Goal: Task Accomplishment & Management: Manage account settings

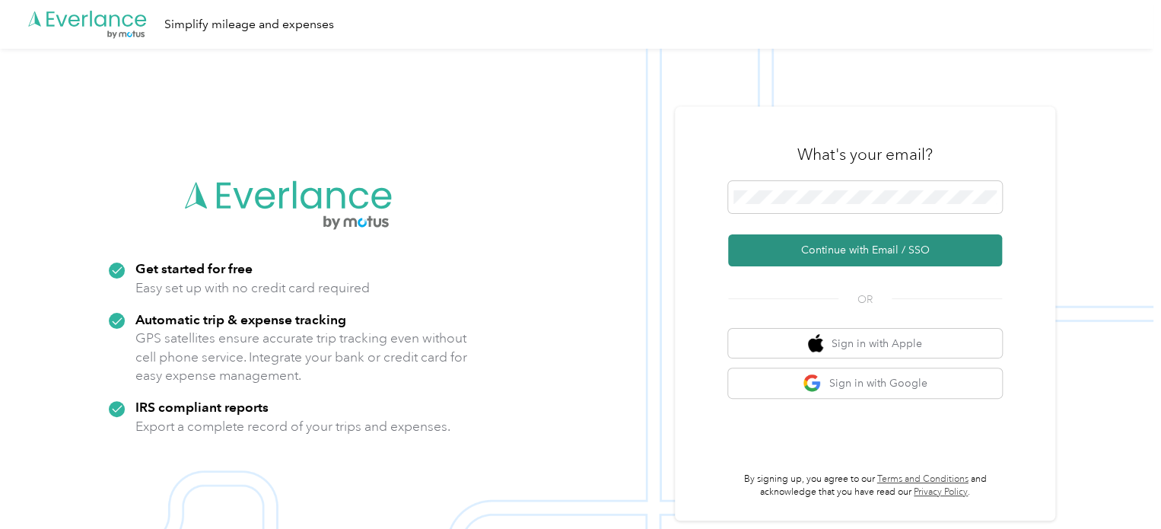
click at [887, 252] on button "Continue with Email / SSO" at bounding box center [865, 250] width 274 height 32
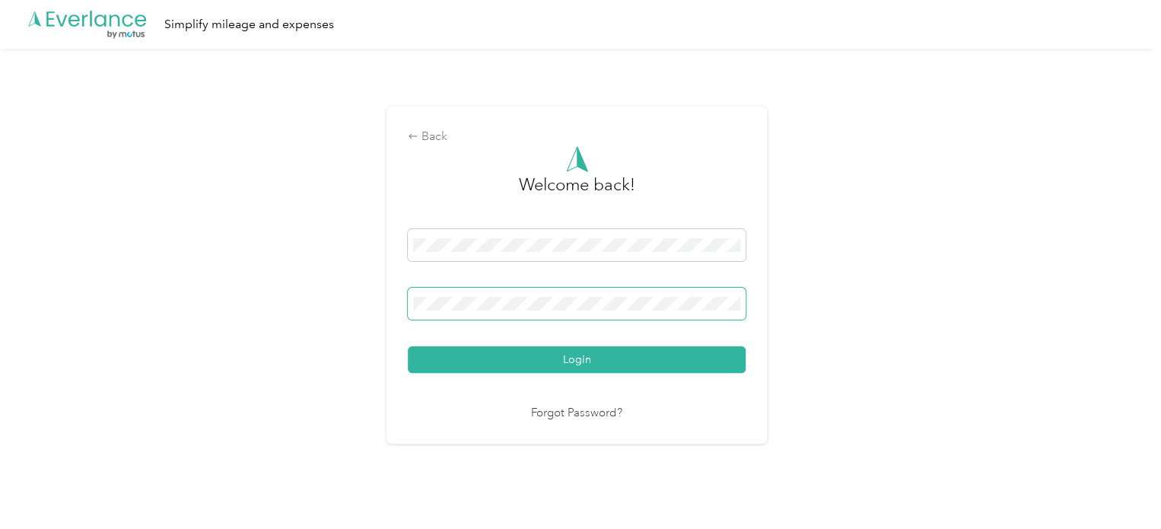
click at [408, 346] on button "Login" at bounding box center [577, 359] width 338 height 27
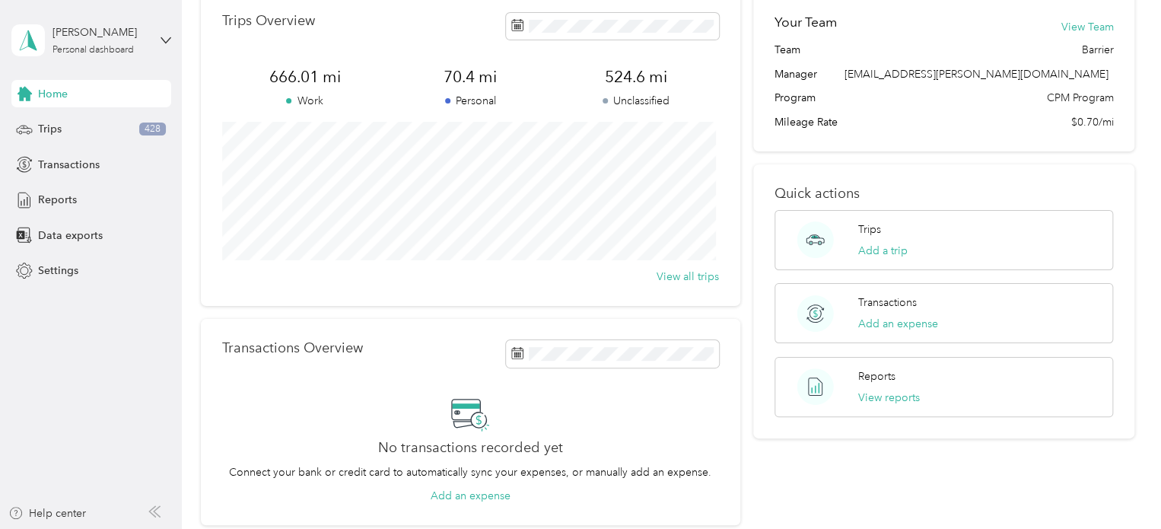
scroll to position [76, 0]
click at [57, 129] on span "Trips" at bounding box center [50, 129] width 24 height 16
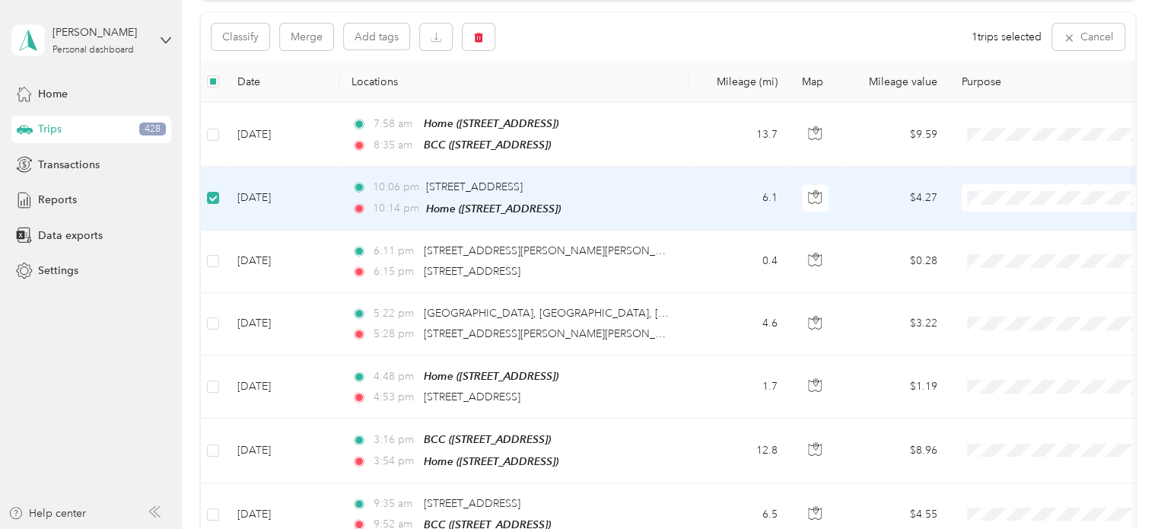
scroll to position [151, 0]
click at [479, 36] on icon "button" at bounding box center [478, 39] width 9 height 10
click at [588, 103] on button "Yes" at bounding box center [591, 102] width 30 height 24
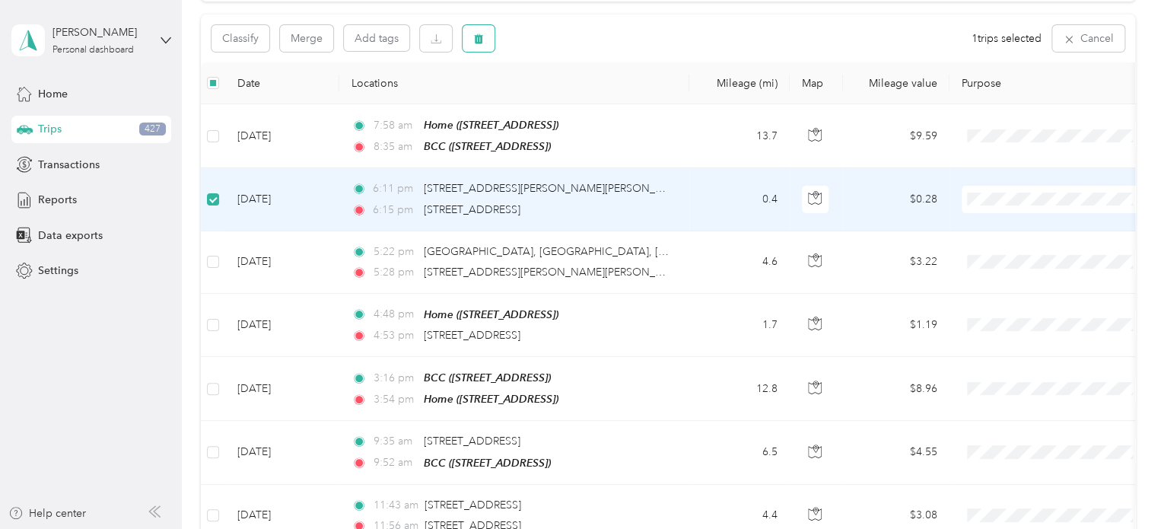
click at [486, 38] on button "button" at bounding box center [478, 38] width 32 height 27
click at [586, 100] on button "Yes" at bounding box center [591, 102] width 30 height 24
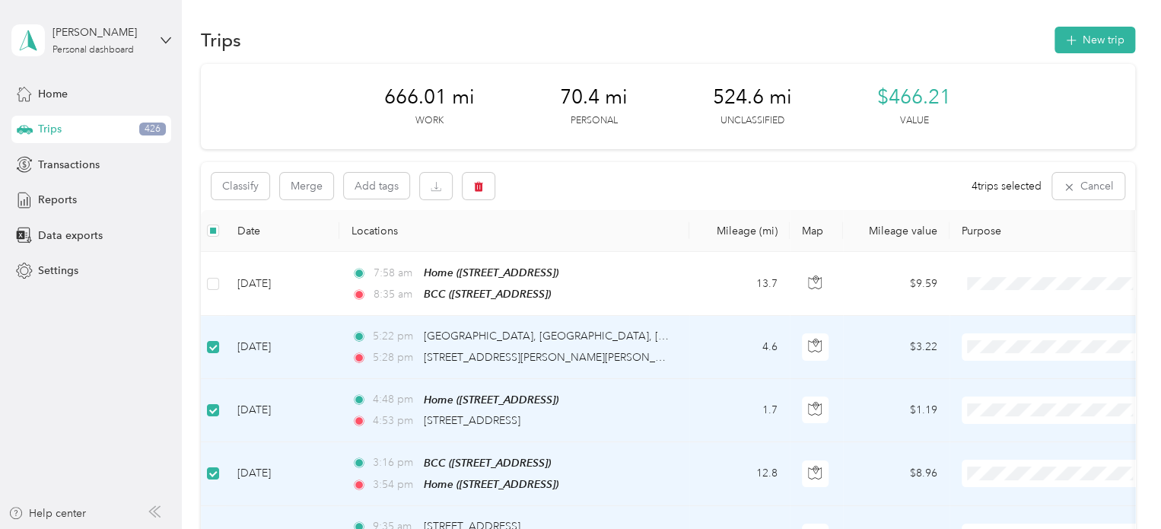
scroll to position [0, 0]
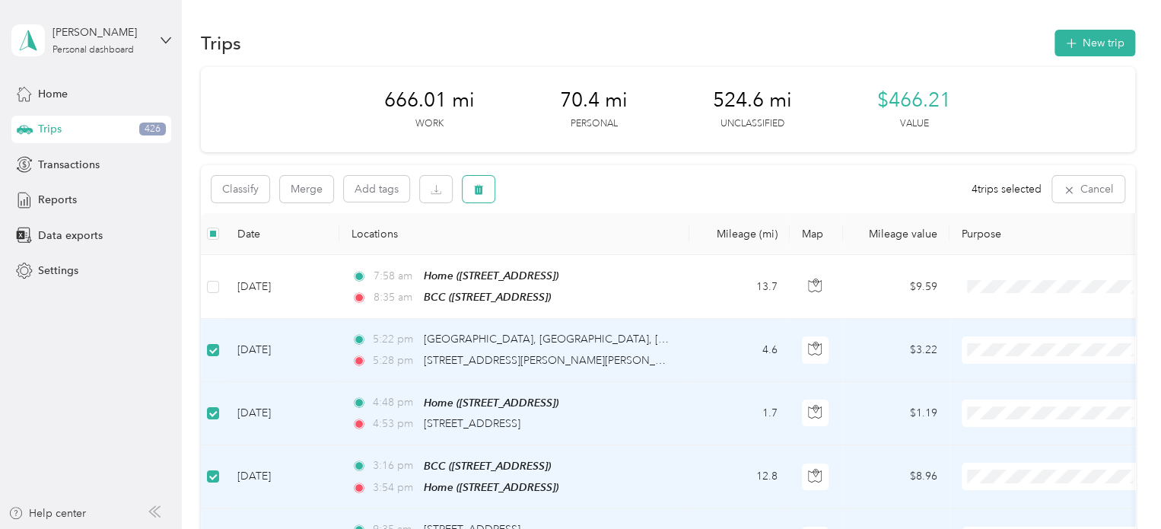
click at [480, 187] on icon "button" at bounding box center [478, 190] width 9 height 10
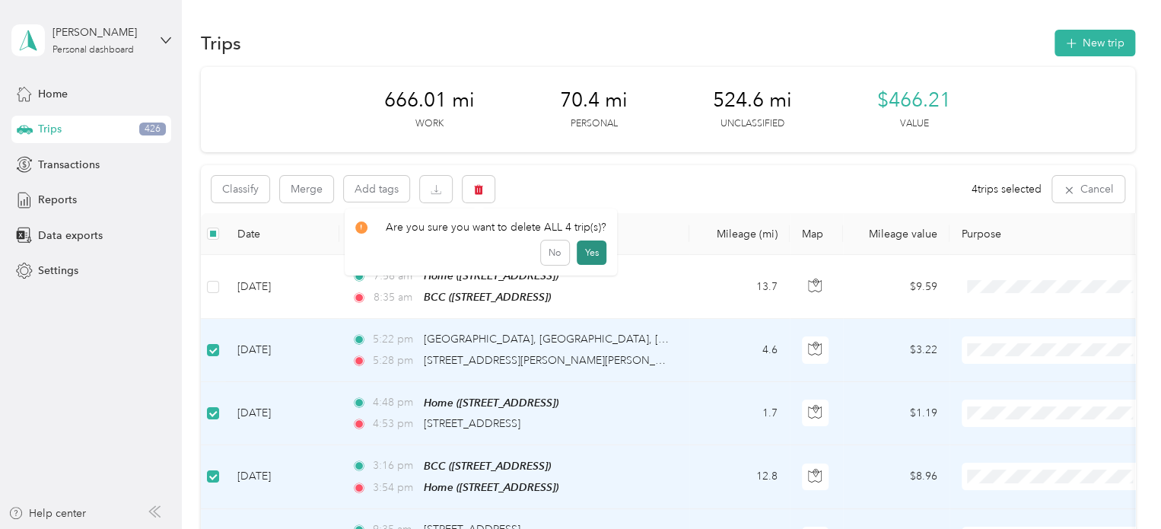
click at [593, 250] on button "Yes" at bounding box center [591, 252] width 30 height 24
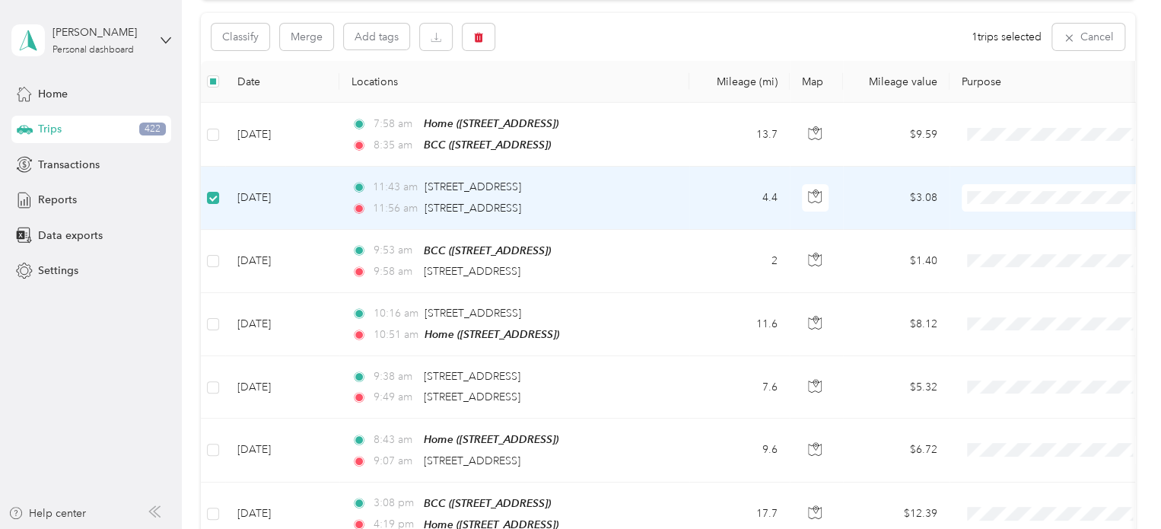
scroll to position [151, 0]
click at [1012, 221] on span "Cuyahoga DD" at bounding box center [1069, 225] width 141 height 16
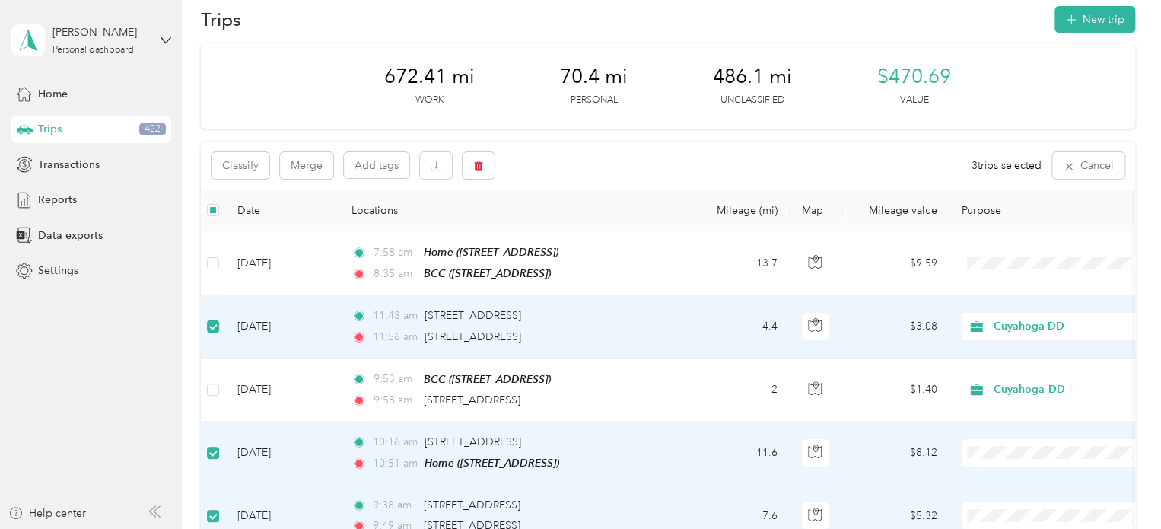
scroll to position [0, 0]
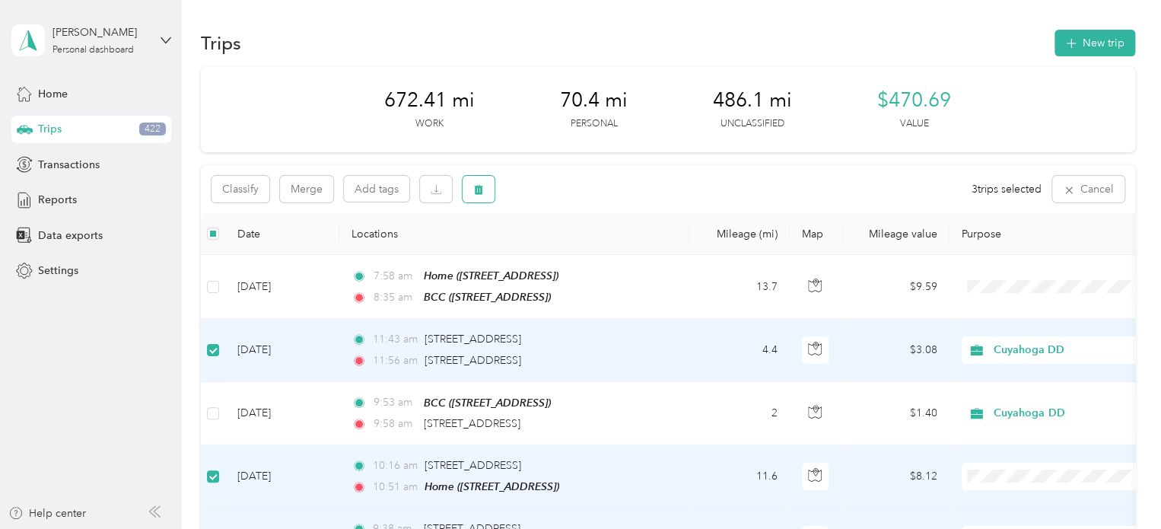
click at [473, 188] on icon "button" at bounding box center [478, 189] width 11 height 11
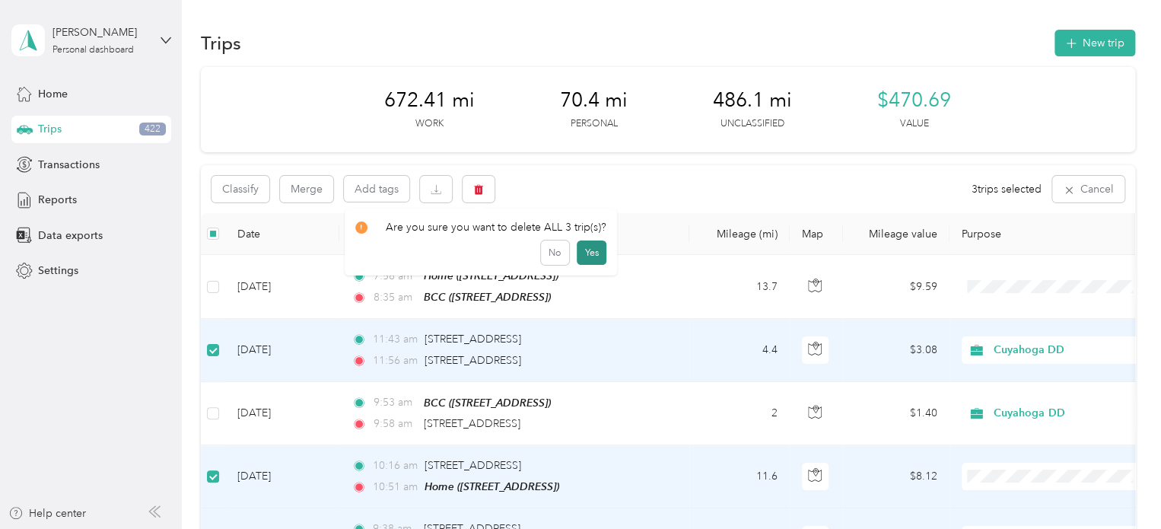
click at [584, 254] on button "Yes" at bounding box center [591, 252] width 30 height 24
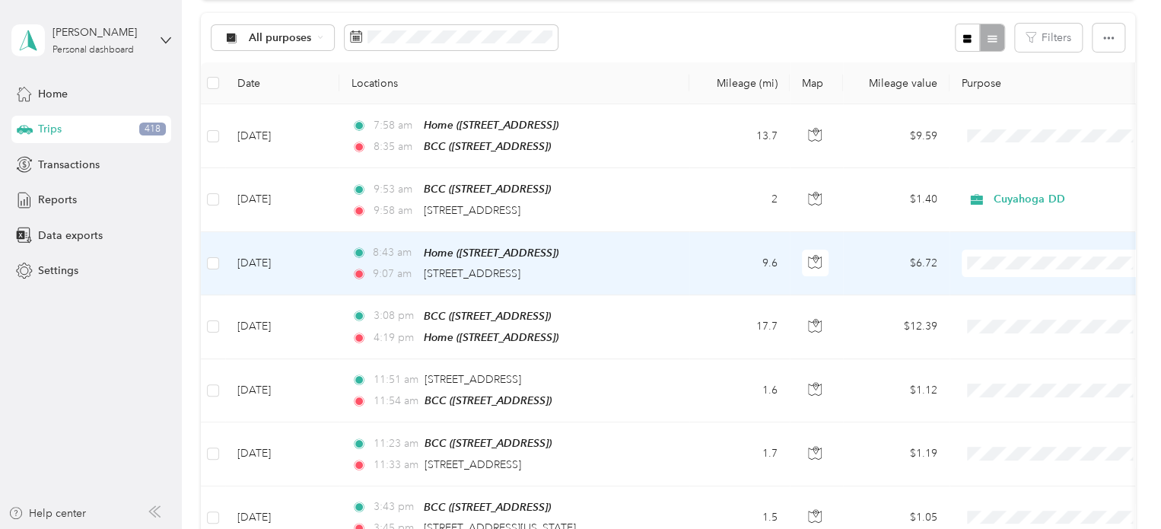
scroll to position [151, 0]
click at [478, 45] on button "button" at bounding box center [478, 38] width 32 height 27
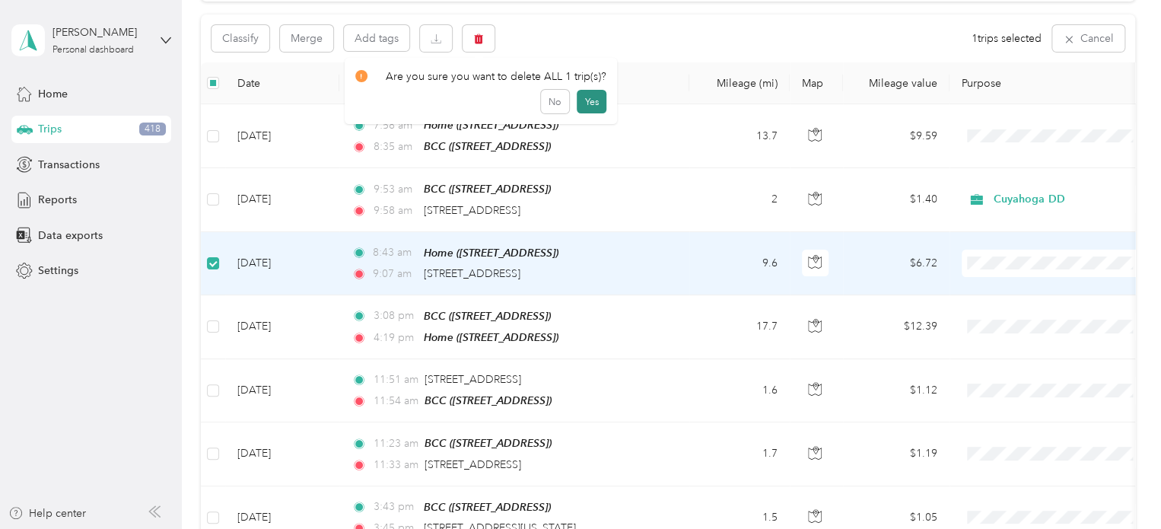
click at [583, 106] on button "Yes" at bounding box center [591, 102] width 30 height 24
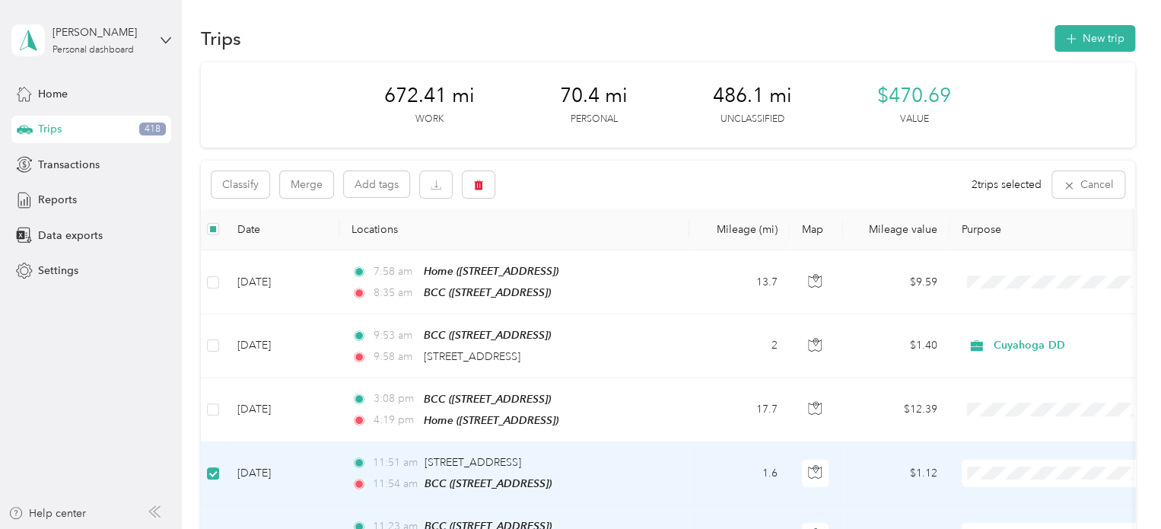
scroll to position [0, 0]
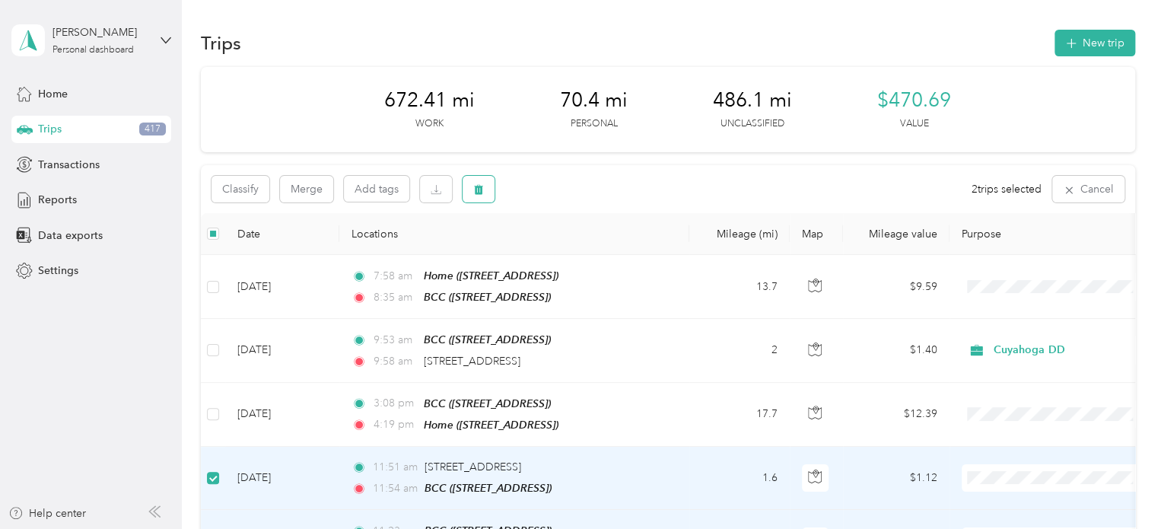
click at [478, 188] on icon "button" at bounding box center [478, 190] width 9 height 10
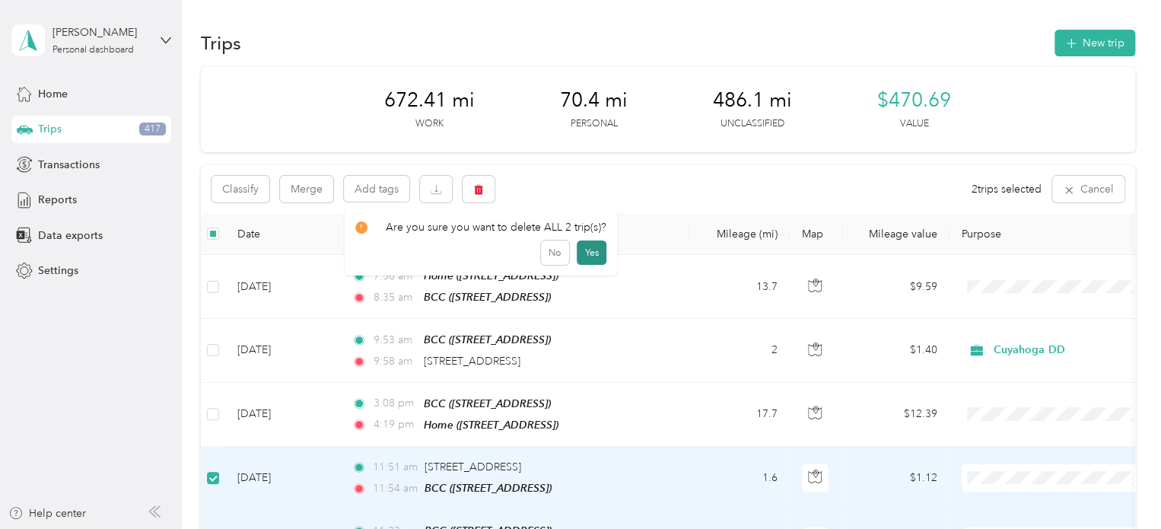
click at [582, 252] on button "Yes" at bounding box center [591, 252] width 30 height 24
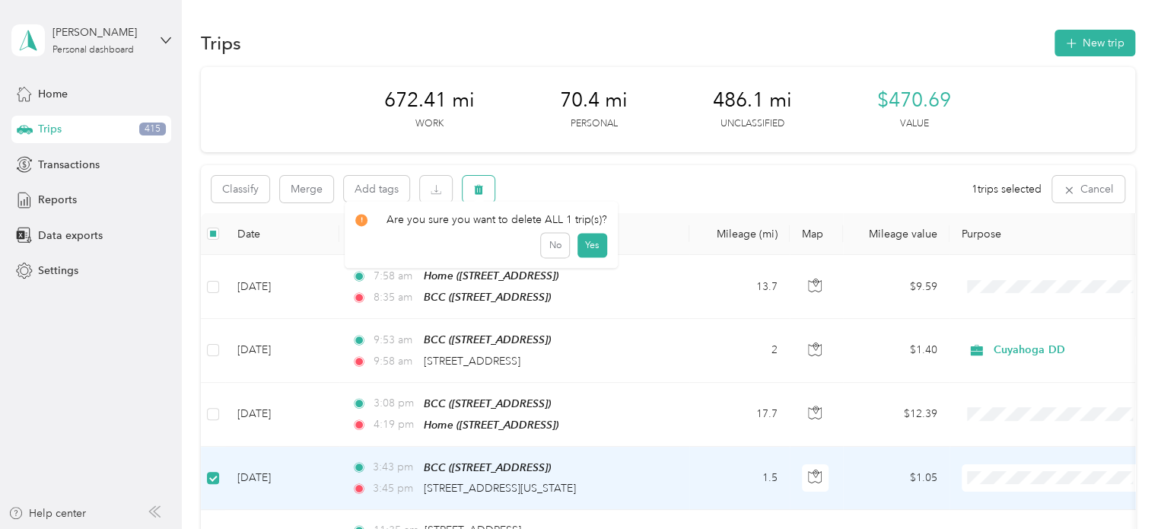
click at [479, 189] on icon "button" at bounding box center [478, 189] width 11 height 11
click at [590, 256] on button "Yes" at bounding box center [591, 252] width 30 height 24
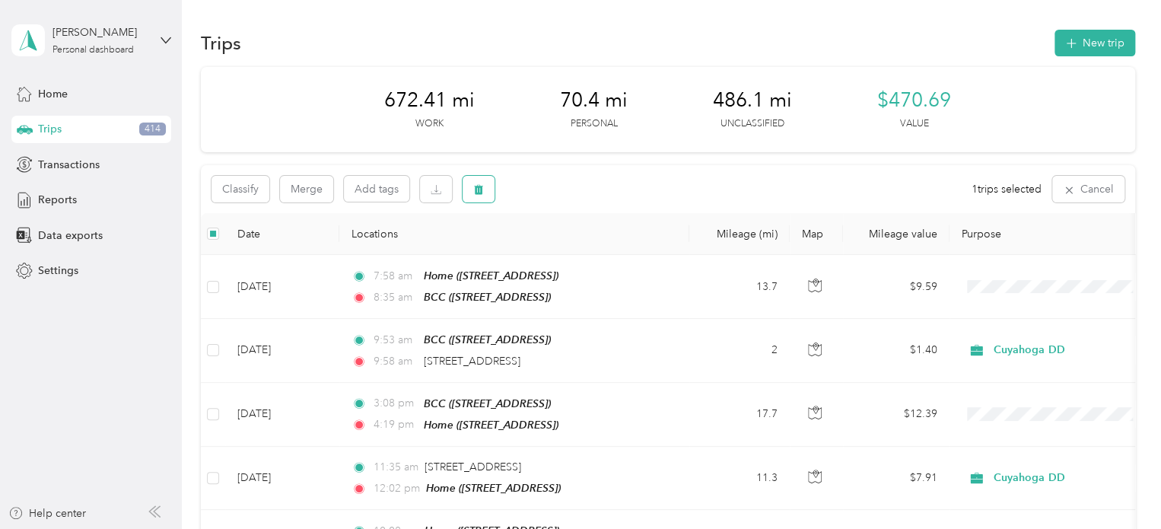
click at [481, 190] on icon "button" at bounding box center [478, 190] width 9 height 10
click at [589, 252] on button "Yes" at bounding box center [591, 252] width 30 height 24
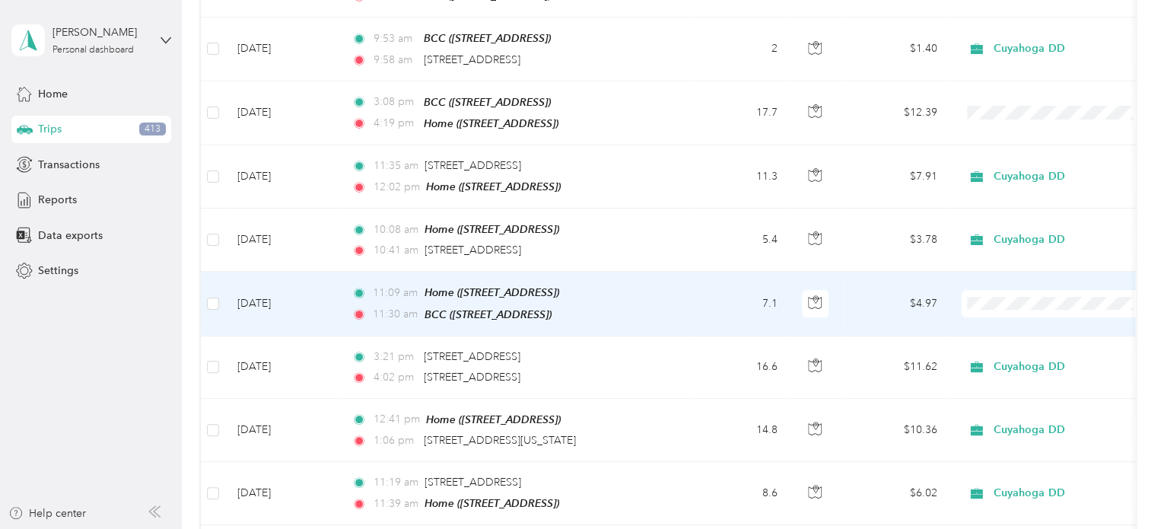
scroll to position [304, 0]
click at [999, 322] on span "Cuyahoga DD" at bounding box center [1069, 323] width 141 height 16
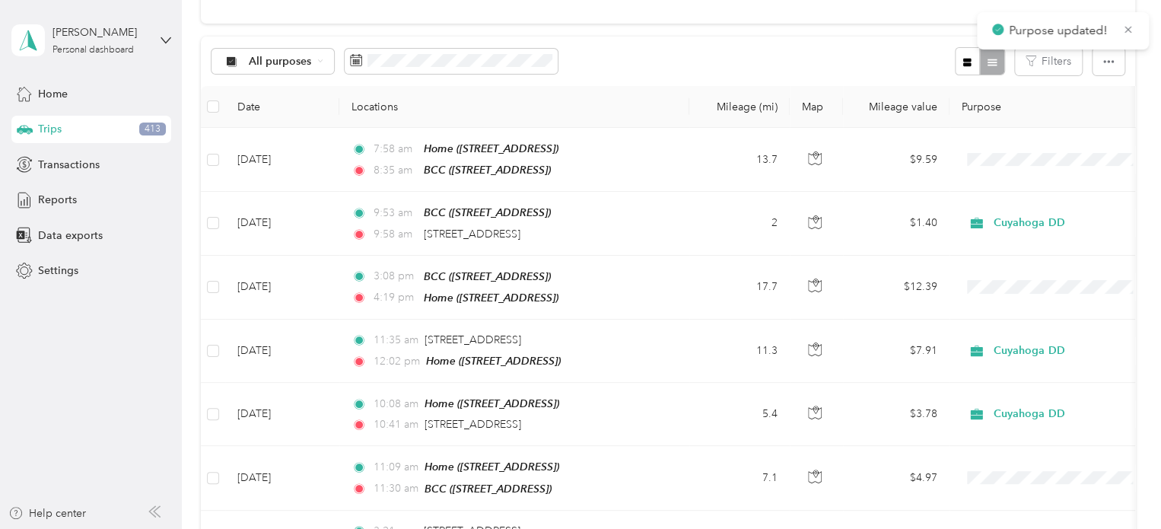
scroll to position [0, 0]
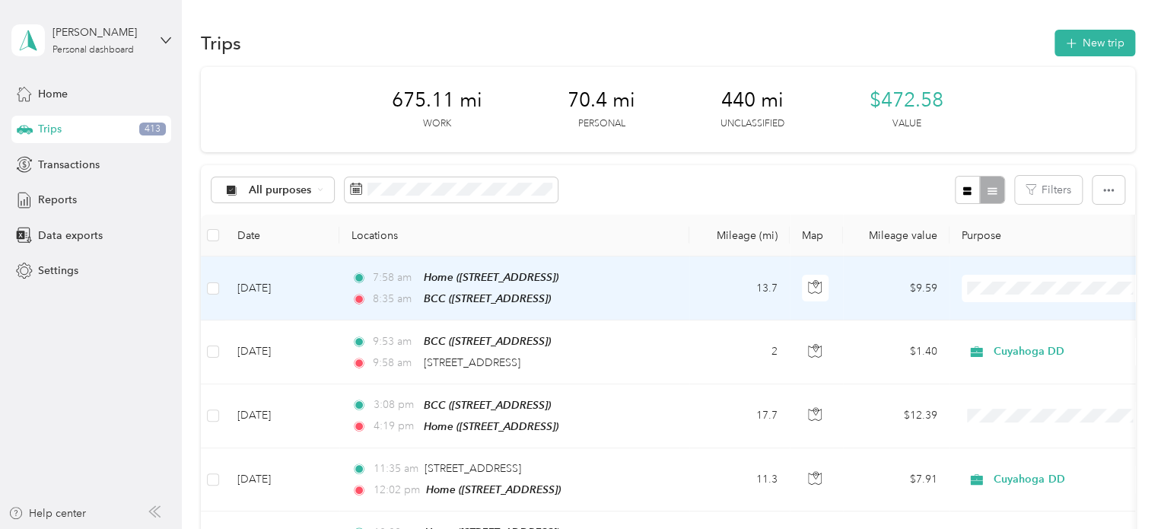
click at [1019, 316] on span "Cuyahoga DD" at bounding box center [1069, 314] width 141 height 16
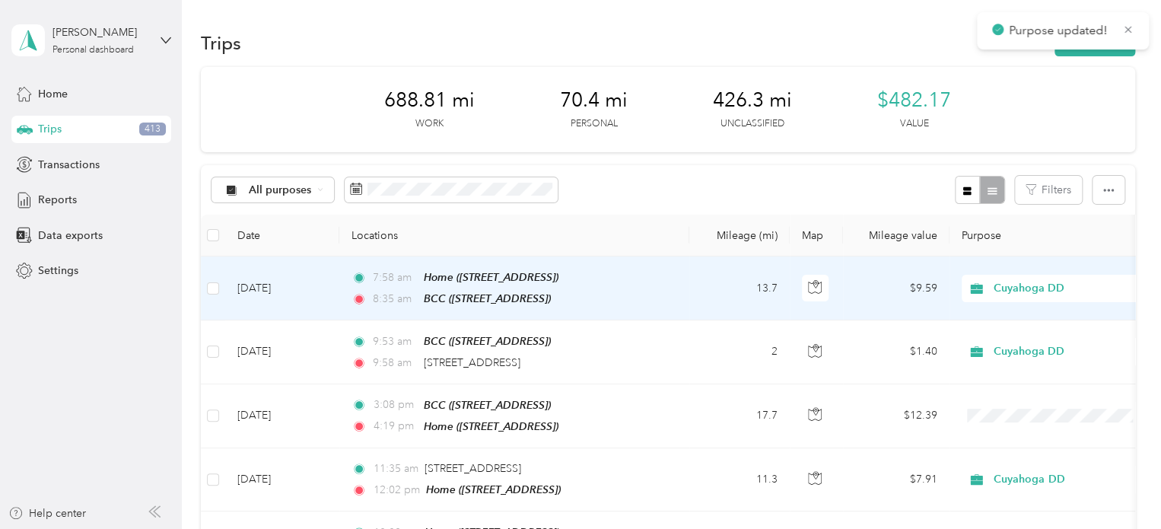
click at [1005, 313] on span "Cuyahoga DD" at bounding box center [1060, 310] width 123 height 16
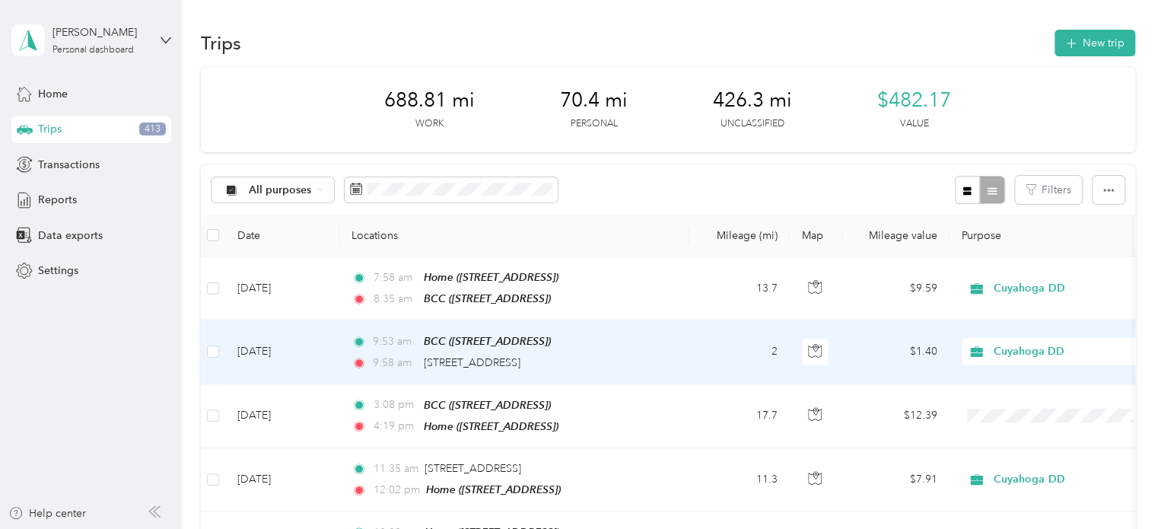
scroll to position [76, 0]
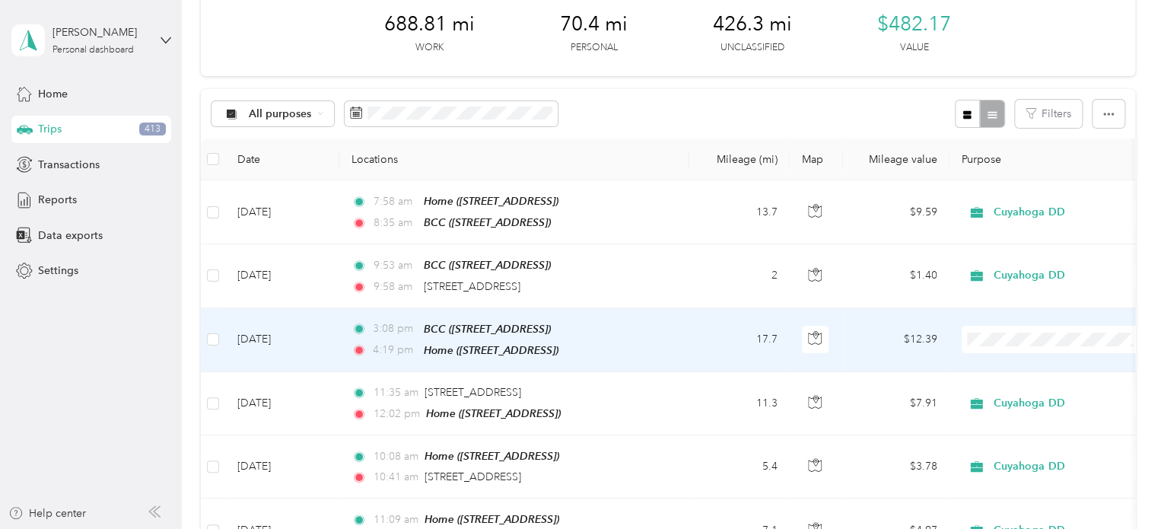
click at [1005, 343] on span at bounding box center [1055, 338] width 189 height 27
click at [995, 357] on span "Cuyahoga DD" at bounding box center [1055, 364] width 167 height 16
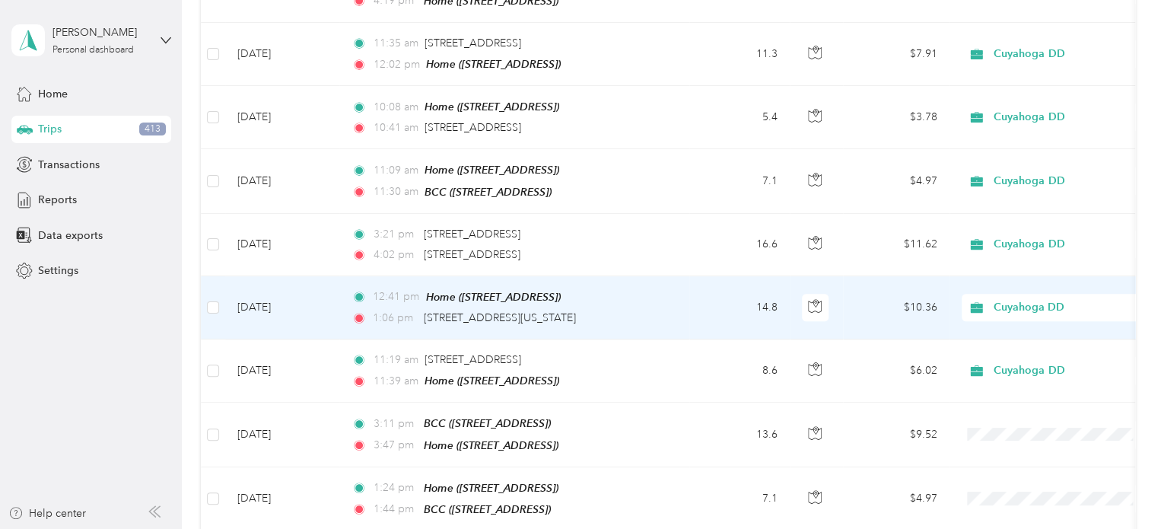
scroll to position [456, 0]
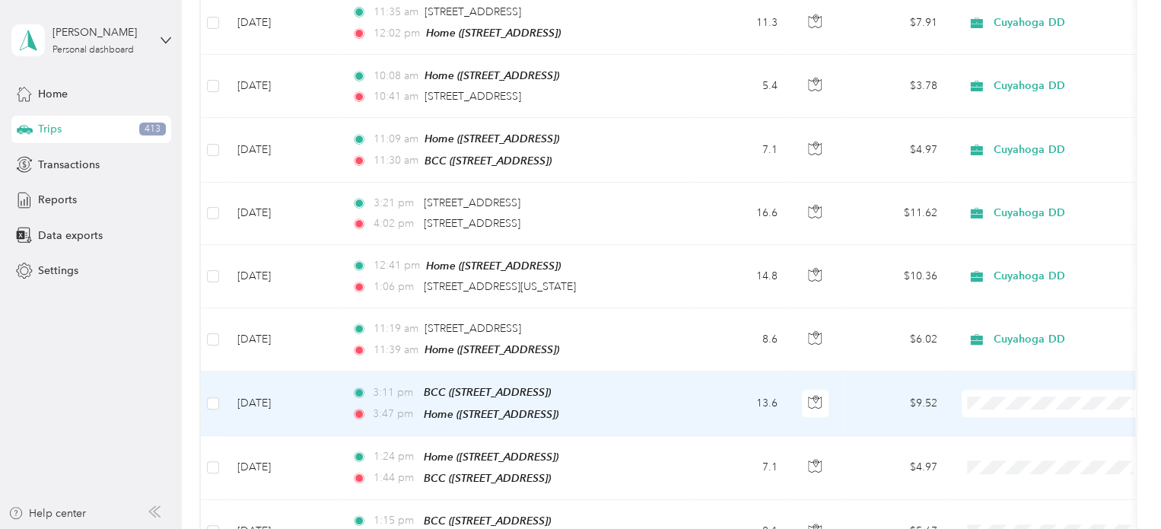
click at [1008, 417] on span "Cuyahoga DD" at bounding box center [1069, 416] width 141 height 16
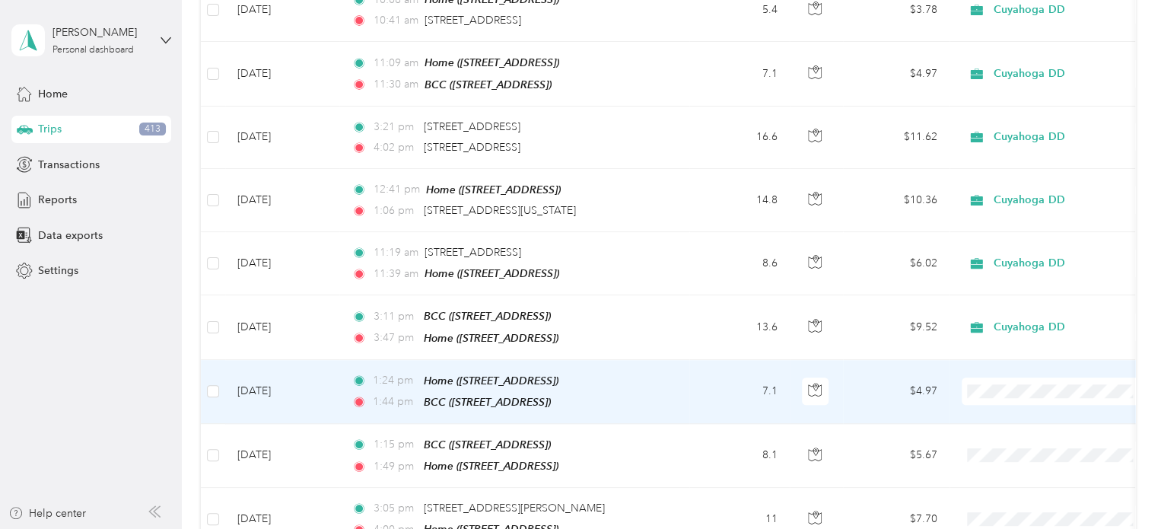
click at [1012, 406] on span "Cuyahoga DD" at bounding box center [1069, 398] width 141 height 16
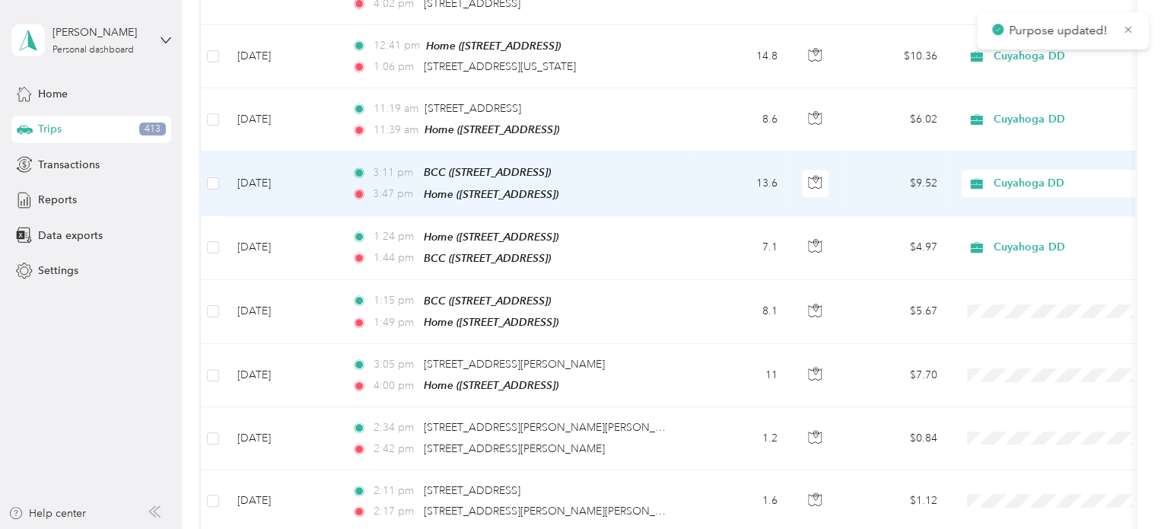
scroll to position [684, 0]
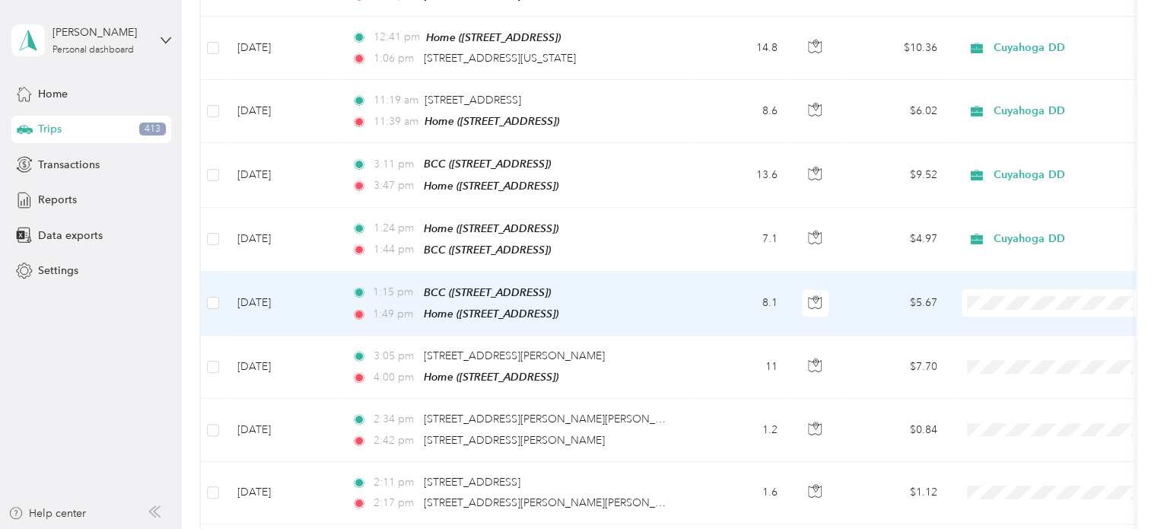
click at [1001, 314] on span "Cuyahoga DD" at bounding box center [1069, 318] width 141 height 16
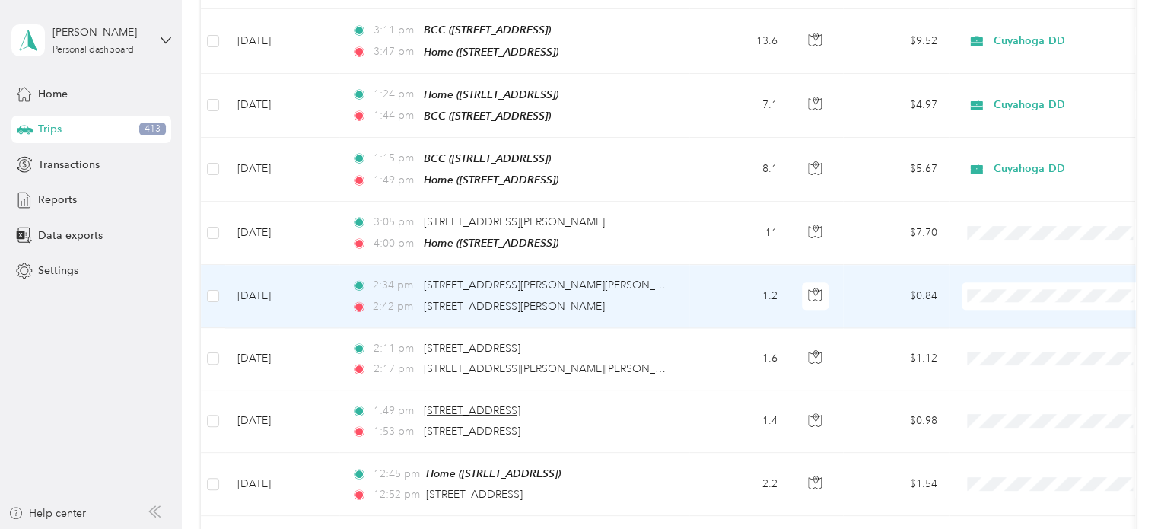
scroll to position [913, 0]
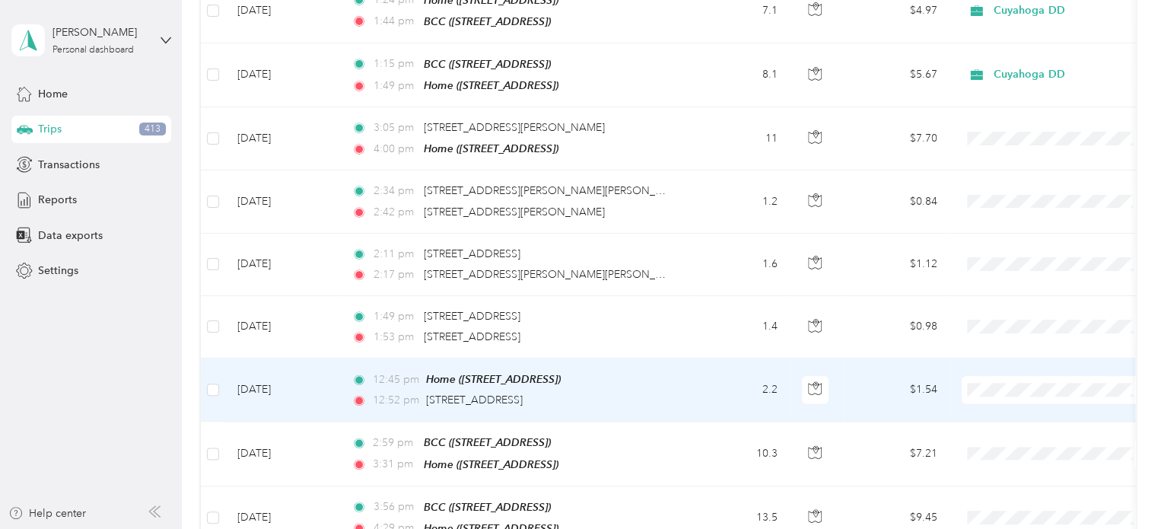
click at [1005, 402] on li "Cuyahoga DD" at bounding box center [1055, 392] width 189 height 27
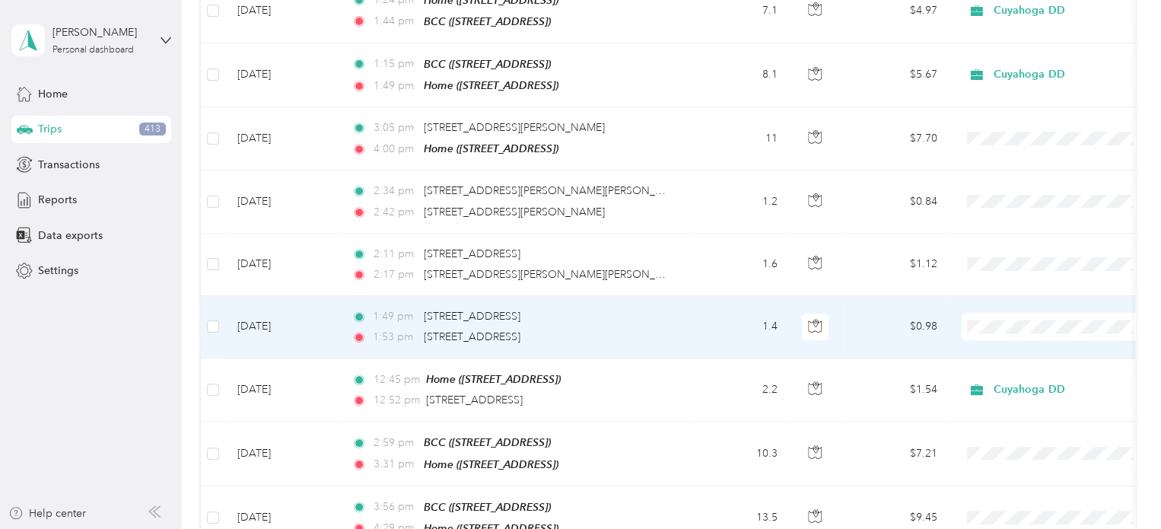
click at [1004, 338] on span "Cuyahoga DD" at bounding box center [1069, 334] width 141 height 16
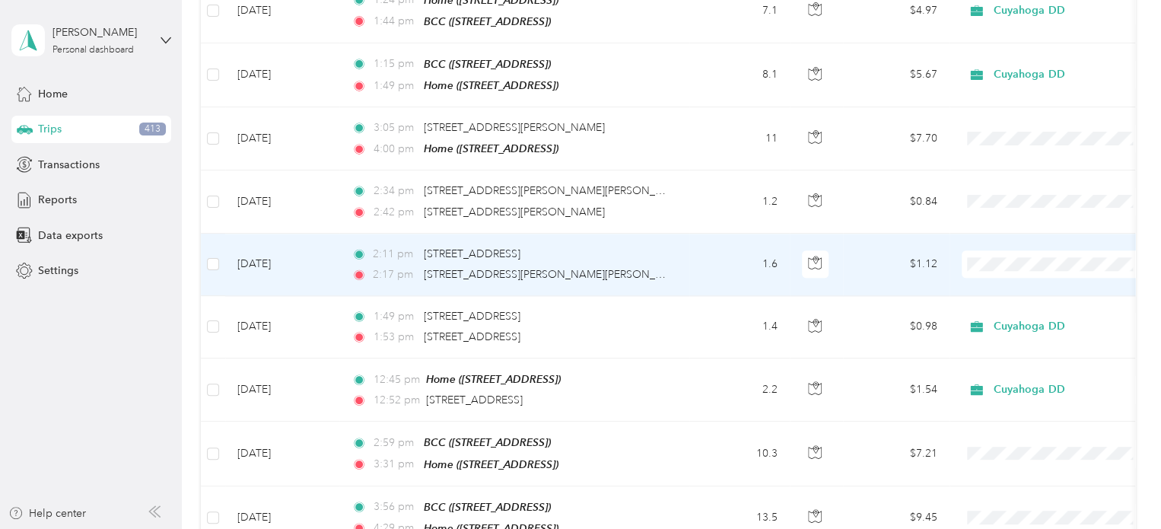
click at [995, 272] on span "Cuyahoga DD" at bounding box center [1055, 276] width 167 height 16
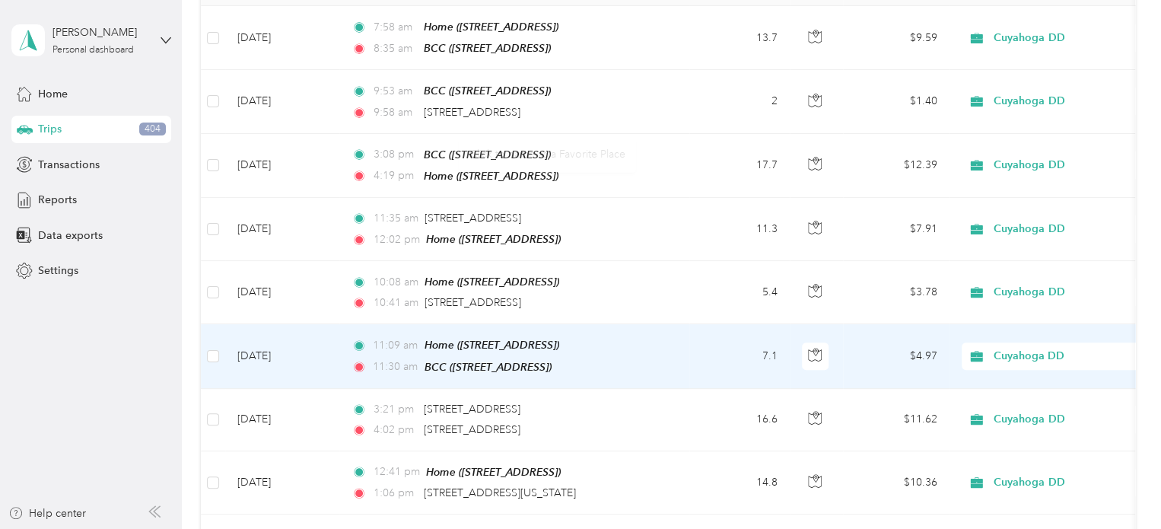
scroll to position [0, 0]
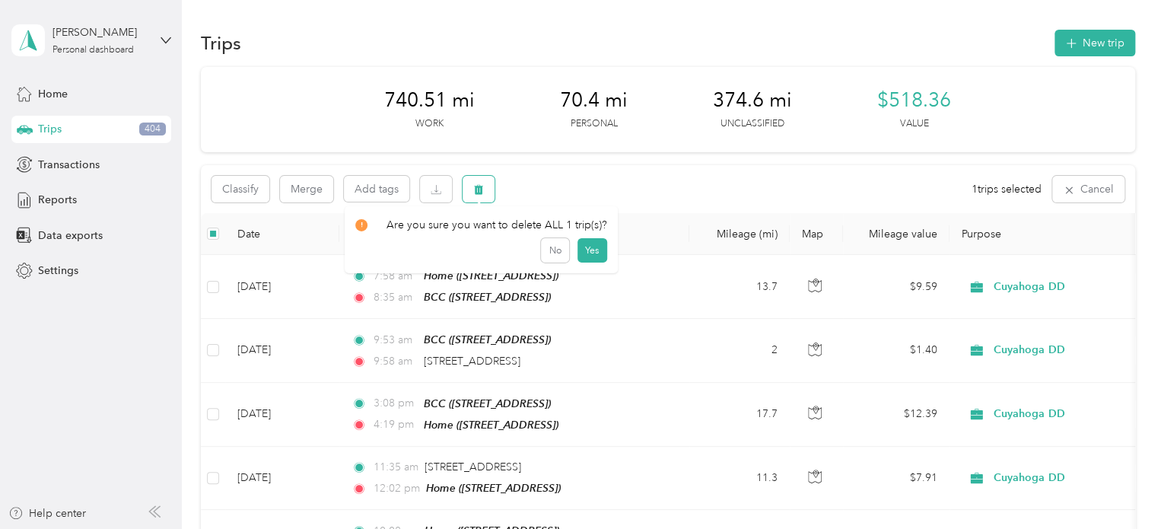
click at [477, 191] on icon "button" at bounding box center [478, 189] width 11 height 11
click at [588, 256] on button "Yes" at bounding box center [591, 252] width 30 height 24
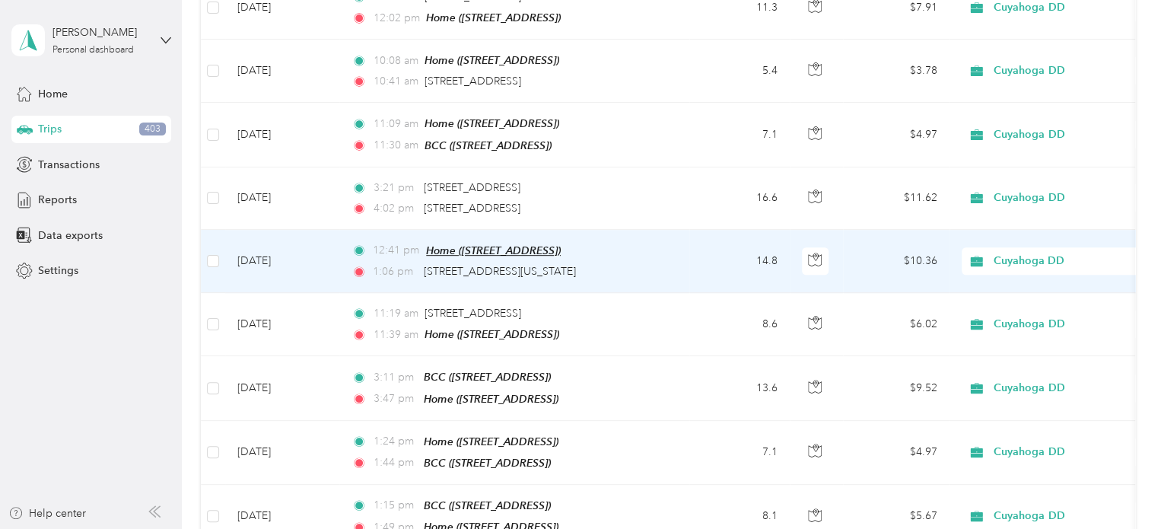
scroll to position [456, 0]
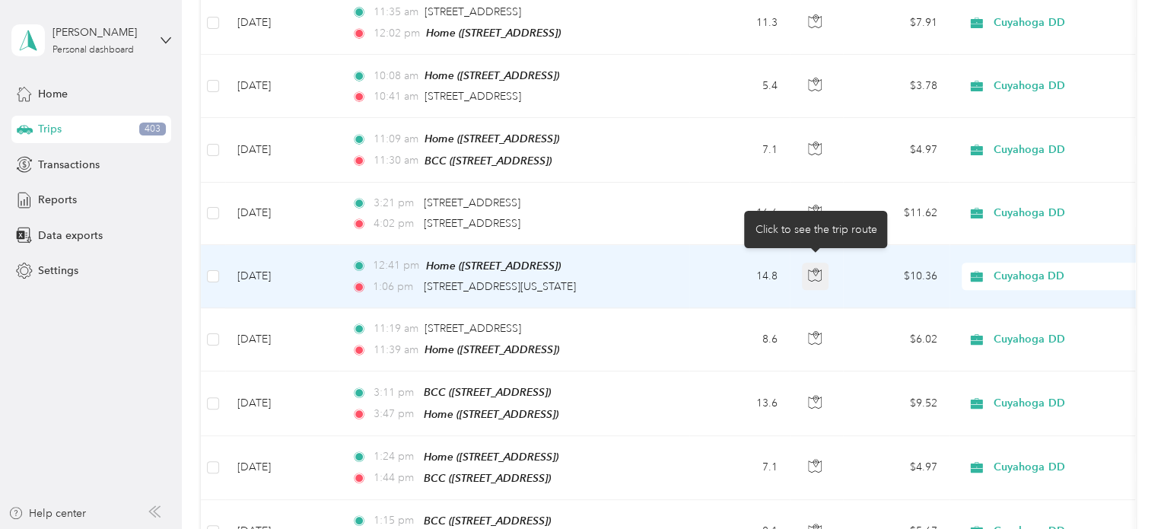
click at [811, 268] on icon "button" at bounding box center [815, 275] width 14 height 14
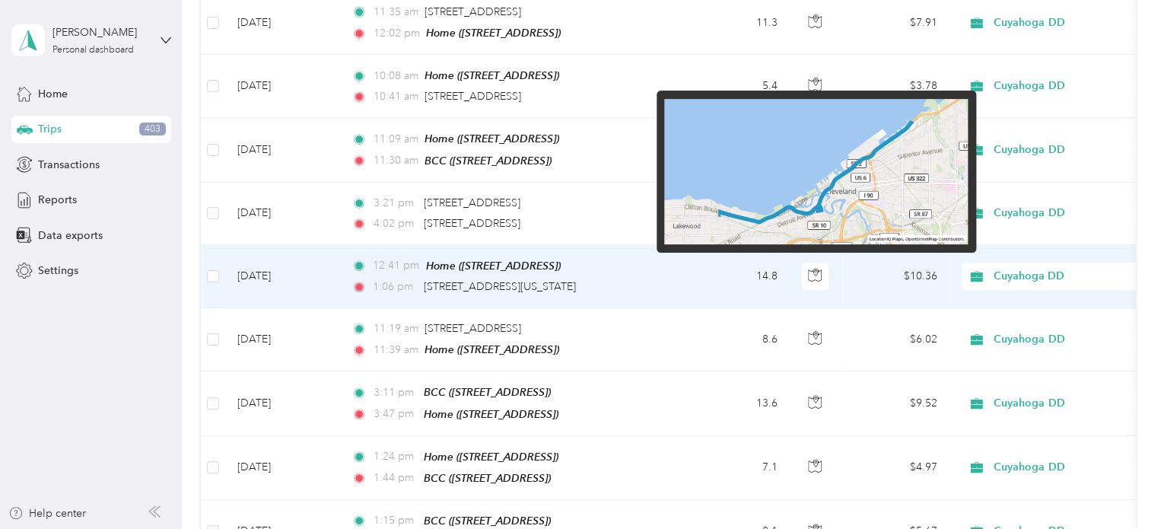
click at [735, 211] on img at bounding box center [815, 172] width 303 height 146
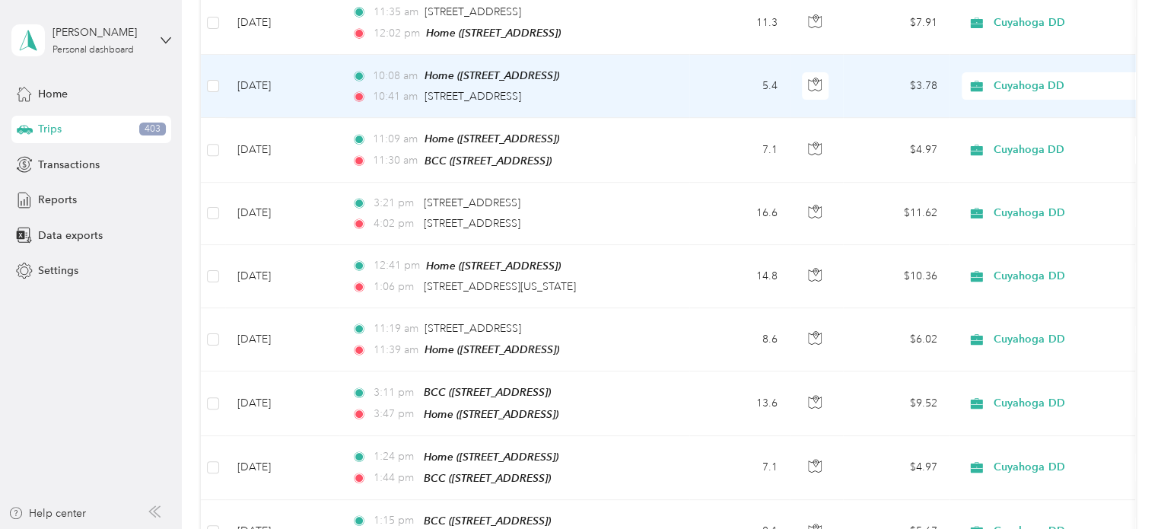
click at [715, 74] on td "5.4" at bounding box center [739, 86] width 100 height 63
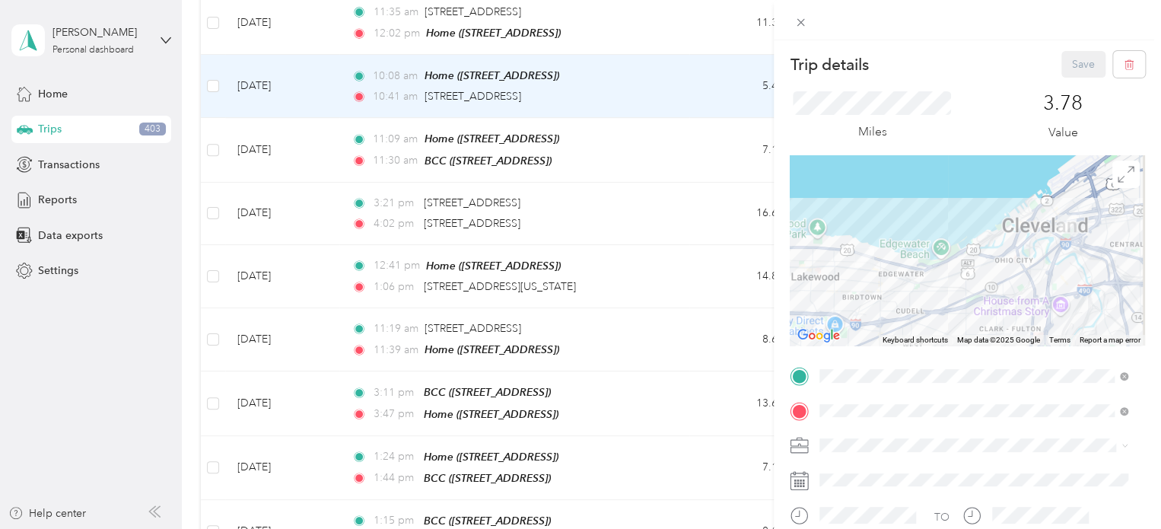
click at [687, 240] on div "Trip details Save This trip cannot be edited because it is either under review,…" at bounding box center [580, 264] width 1161 height 529
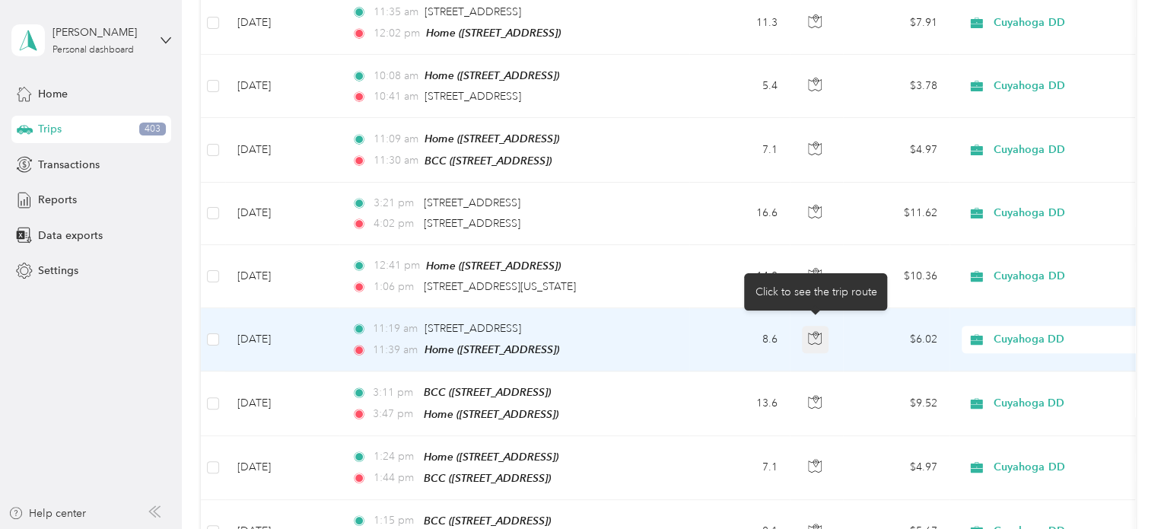
click at [814, 331] on icon "button" at bounding box center [815, 338] width 14 height 14
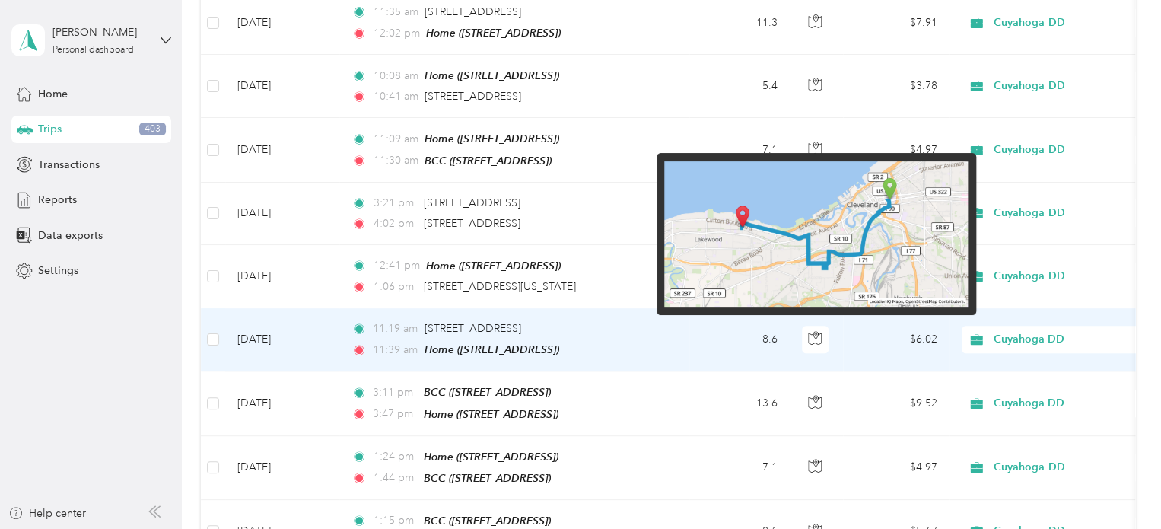
click at [889, 193] on img at bounding box center [815, 234] width 303 height 146
click at [796, 261] on img at bounding box center [815, 234] width 303 height 146
click at [893, 203] on img at bounding box center [815, 234] width 303 height 146
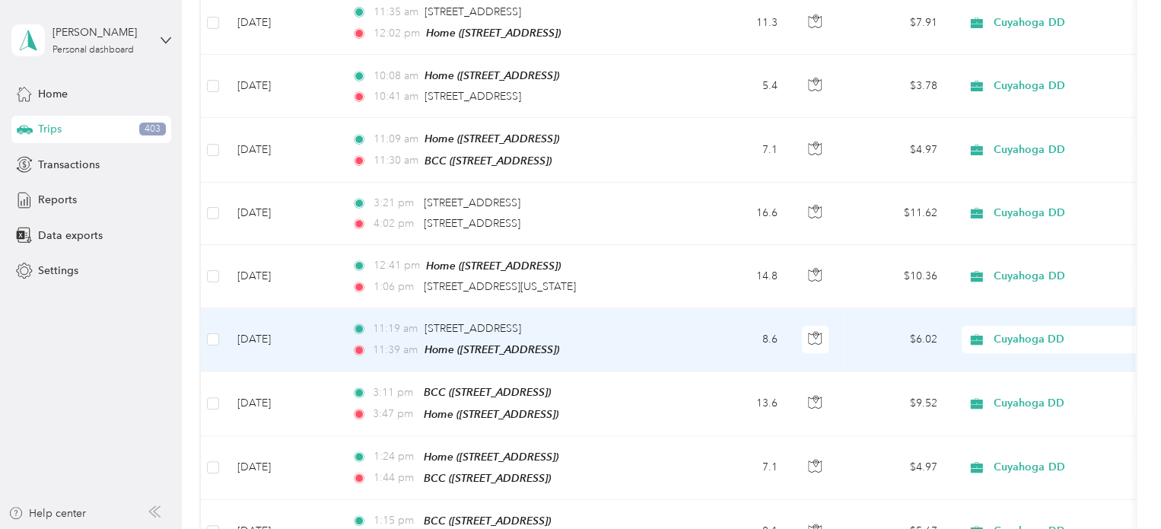
click at [697, 332] on td "8.6" at bounding box center [739, 339] width 100 height 63
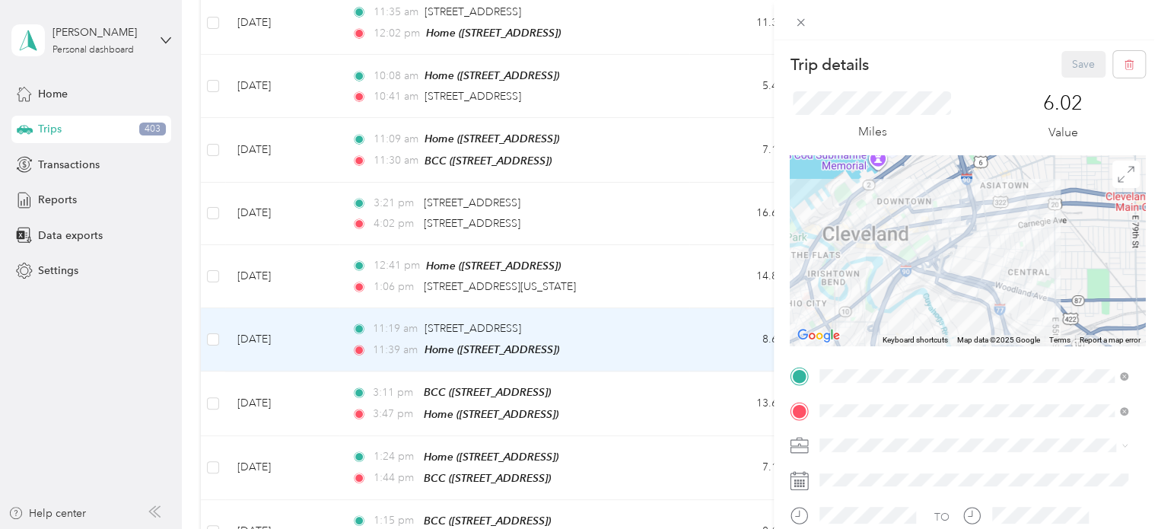
drag, startPoint x: 1066, startPoint y: 224, endPoint x: 931, endPoint y: 281, distance: 146.9
click at [929, 284] on div at bounding box center [966, 250] width 355 height 190
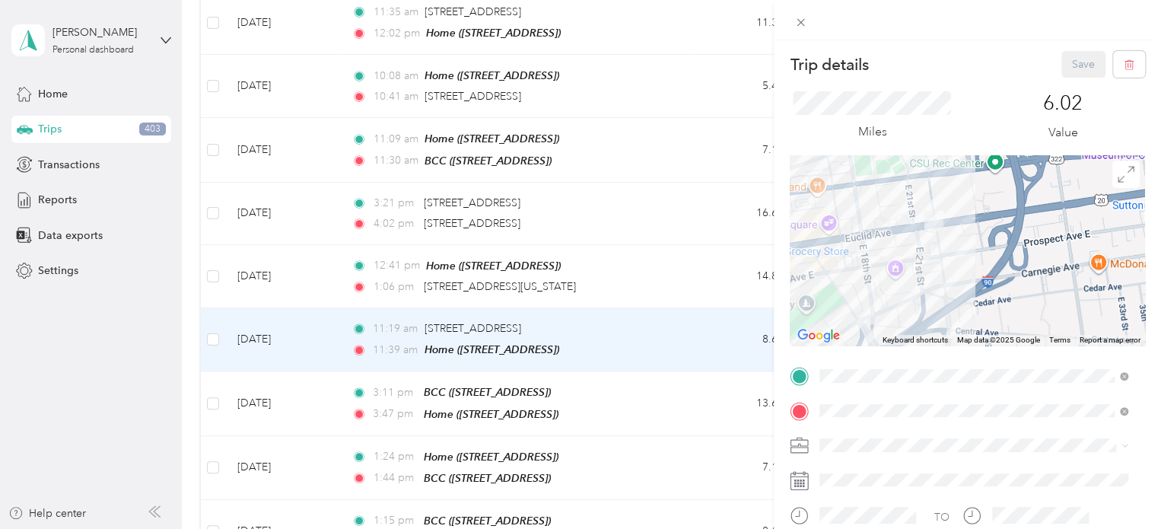
drag, startPoint x: 960, startPoint y: 199, endPoint x: 1008, endPoint y: 313, distance: 123.0
click at [1008, 313] on div at bounding box center [966, 250] width 355 height 190
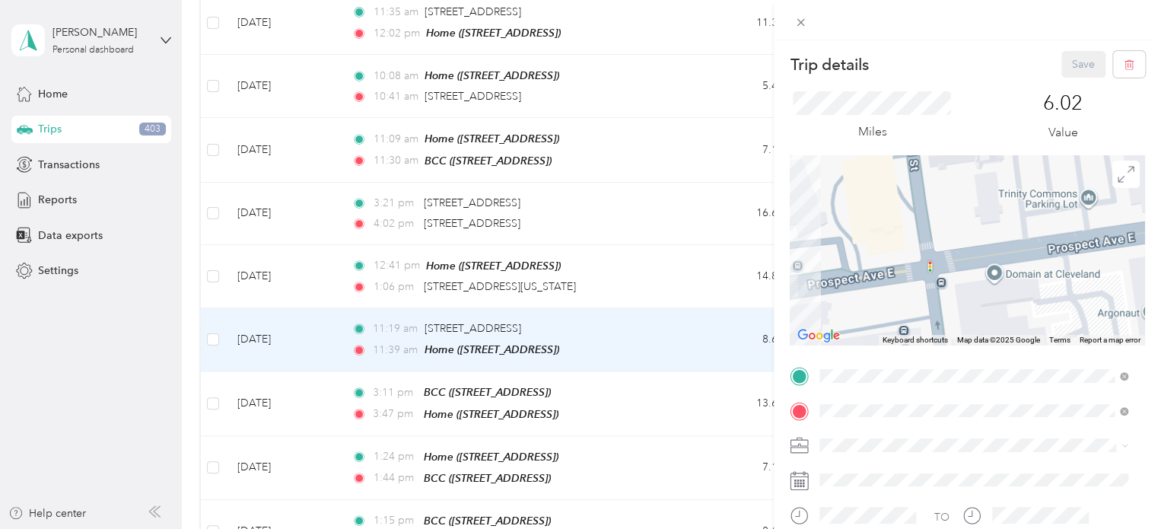
drag, startPoint x: 927, startPoint y: 160, endPoint x: 1148, endPoint y: 360, distance: 298.8
click at [1150, 362] on div "Trip details Save This trip cannot be edited because it is either under review,…" at bounding box center [966, 304] width 387 height 529
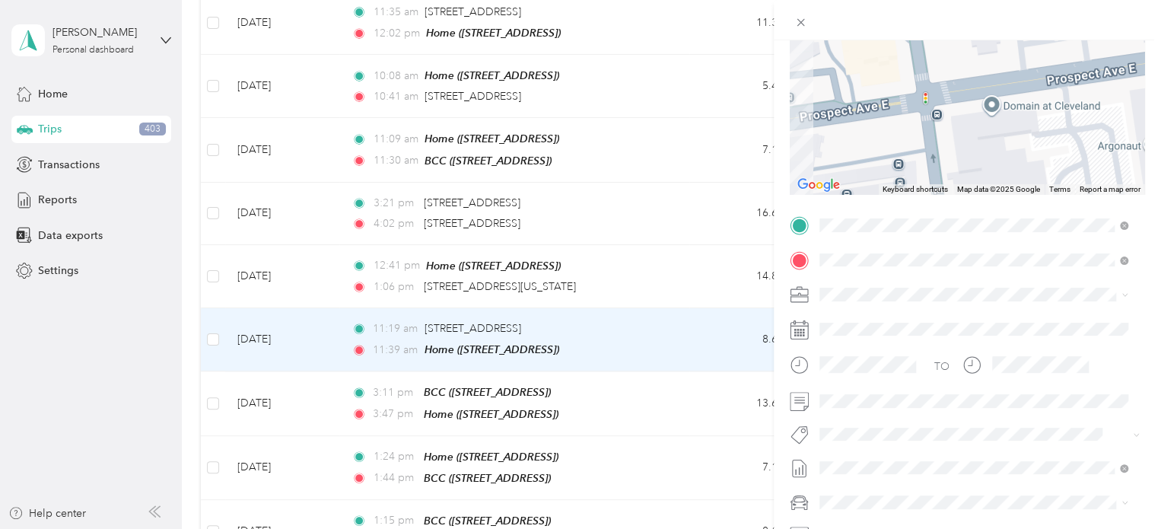
scroll to position [152, 0]
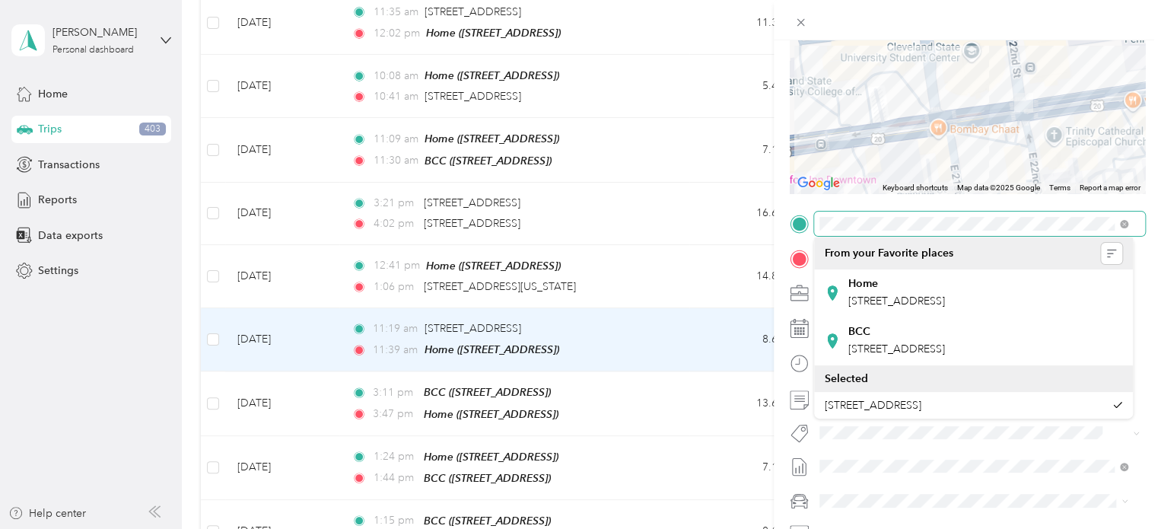
drag, startPoint x: 933, startPoint y: 102, endPoint x: 1045, endPoint y: 237, distance: 175.6
click at [1045, 528] on div "Trip details Save This trip cannot be edited because it is either under review,…" at bounding box center [576, 529] width 1153 height 0
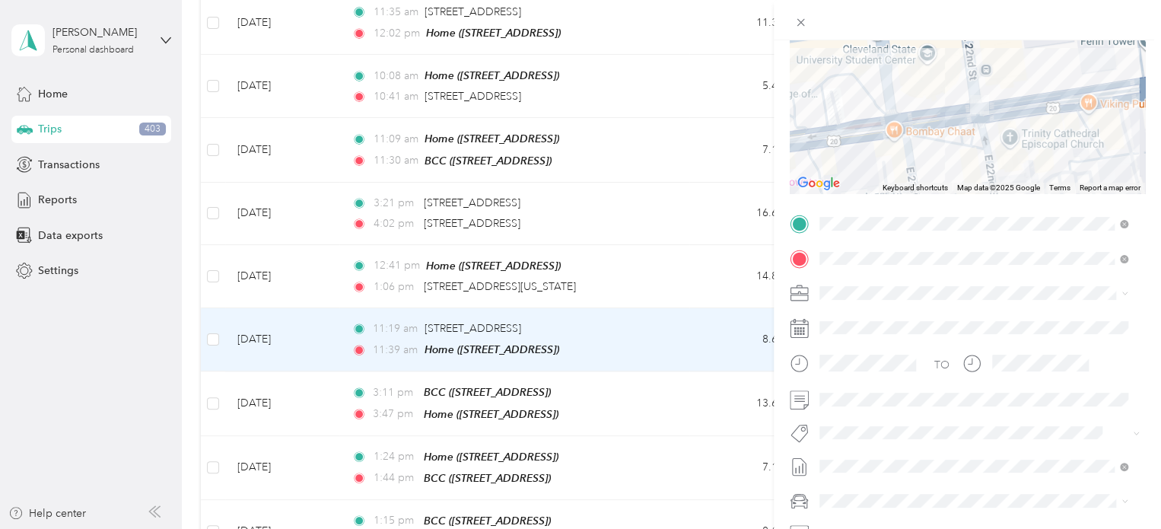
drag, startPoint x: 1037, startPoint y: 122, endPoint x: 992, endPoint y: 126, distance: 45.0
click at [992, 126] on div at bounding box center [966, 98] width 355 height 190
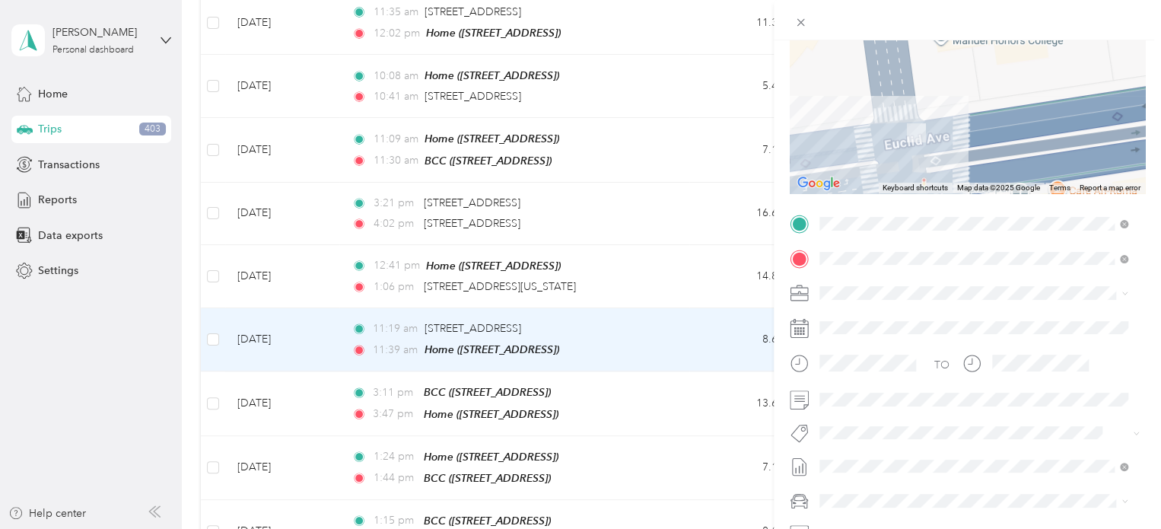
drag, startPoint x: 931, startPoint y: 61, endPoint x: 942, endPoint y: 143, distance: 82.9
click at [942, 143] on div at bounding box center [966, 98] width 355 height 190
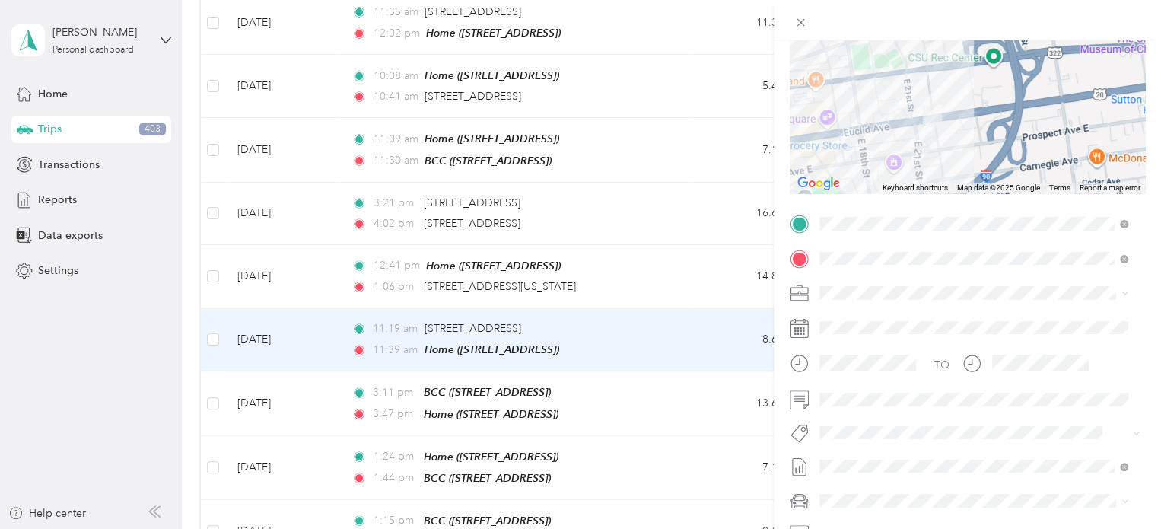
drag, startPoint x: 944, startPoint y: 127, endPoint x: 959, endPoint y: 97, distance: 34.0
click at [959, 97] on div at bounding box center [966, 98] width 355 height 190
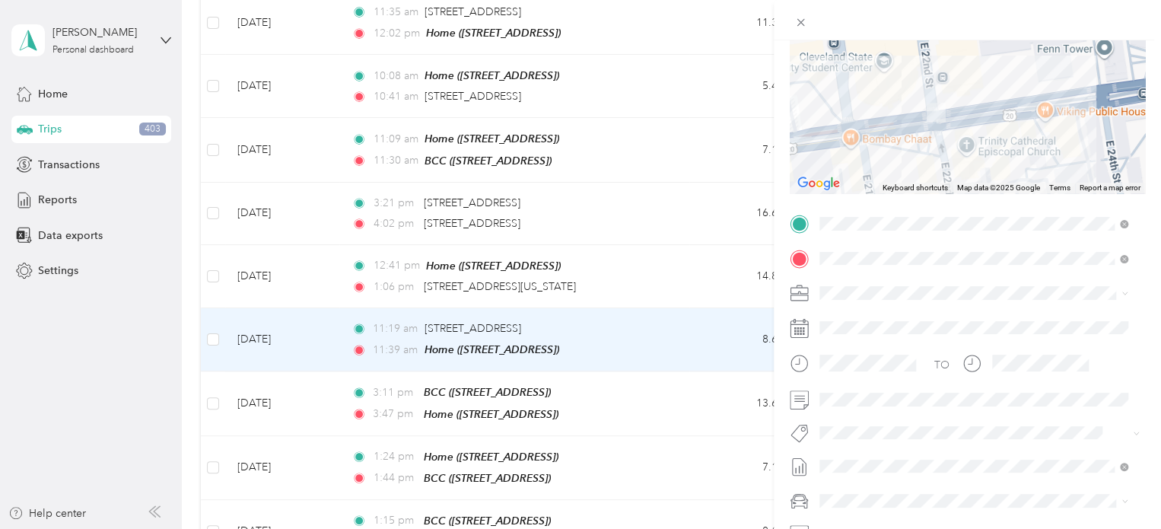
drag, startPoint x: 874, startPoint y: 132, endPoint x: 964, endPoint y: 97, distance: 96.6
click at [964, 97] on div at bounding box center [966, 98] width 355 height 190
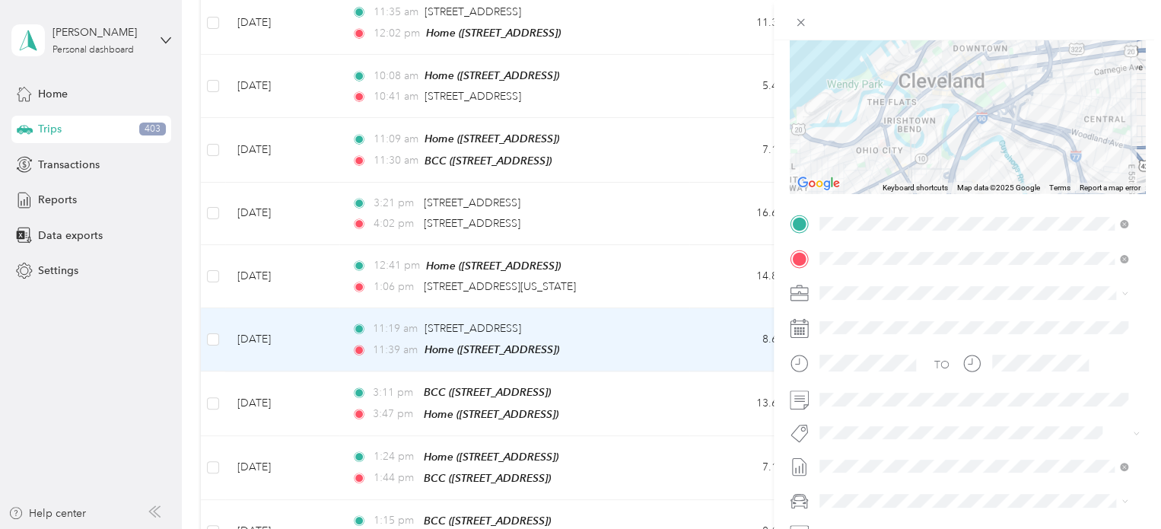
drag, startPoint x: 907, startPoint y: 111, endPoint x: 970, endPoint y: 76, distance: 72.2
click at [970, 76] on div at bounding box center [966, 98] width 355 height 190
click at [494, 328] on div "Trip details Save This trip cannot be edited because it is either under review,…" at bounding box center [580, 264] width 1161 height 529
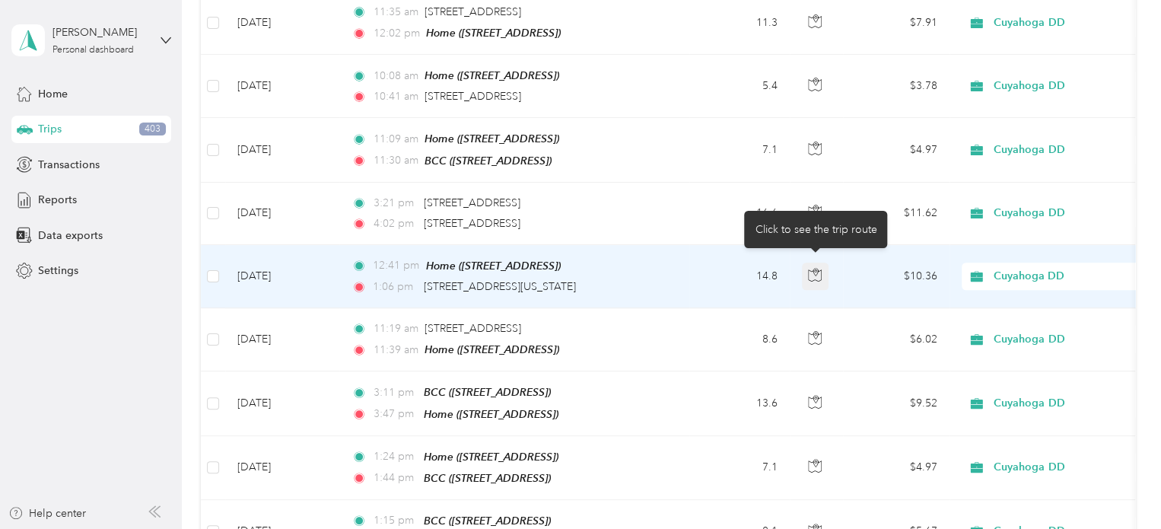
click at [818, 268] on icon "button" at bounding box center [815, 272] width 5 height 8
click at [736, 283] on td "14.8" at bounding box center [739, 276] width 100 height 63
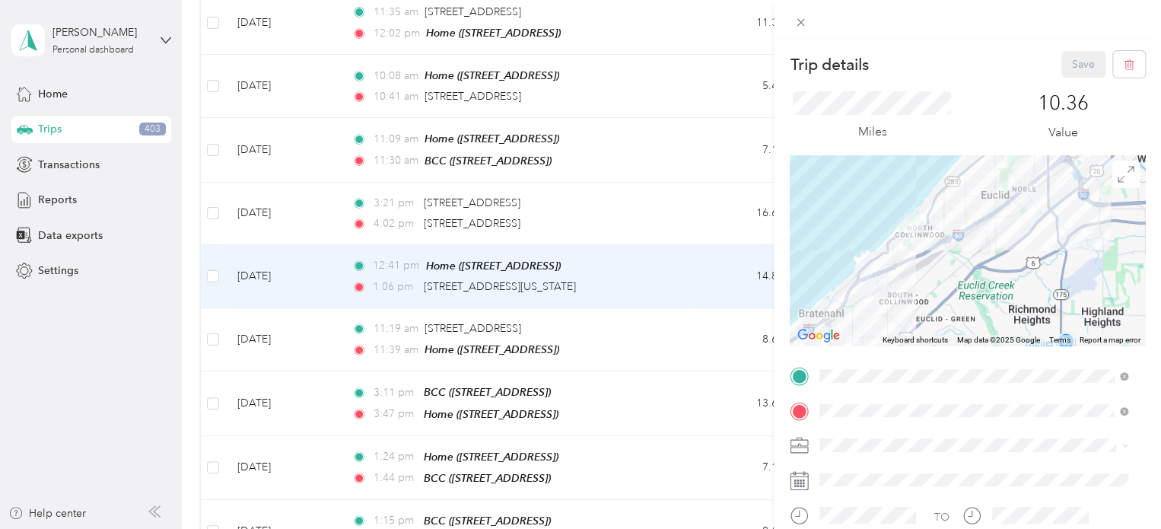
drag, startPoint x: 859, startPoint y: 206, endPoint x: 980, endPoint y: 319, distance: 165.2
click at [980, 319] on div at bounding box center [966, 250] width 355 height 190
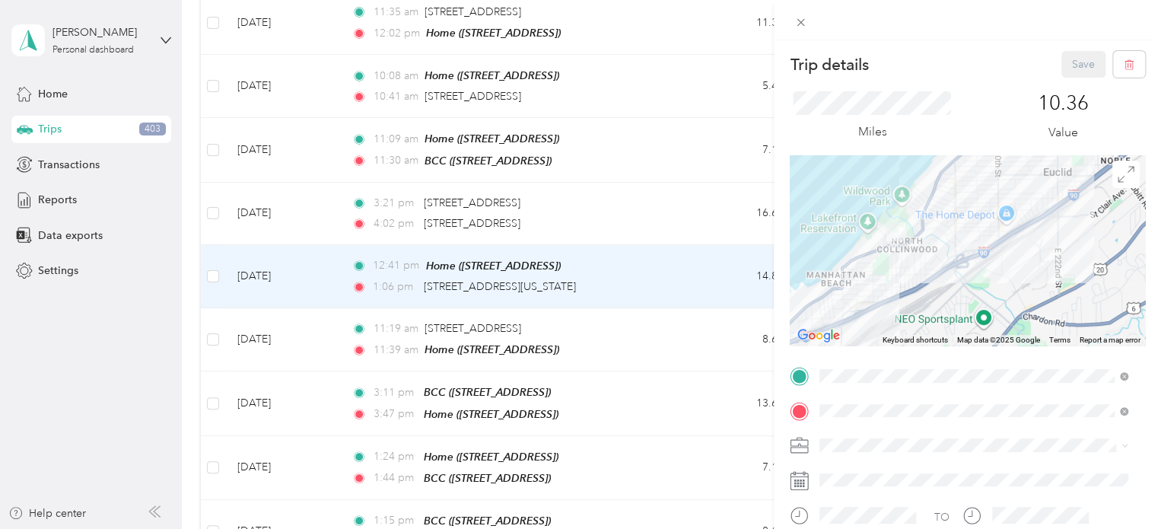
drag, startPoint x: 911, startPoint y: 221, endPoint x: 975, endPoint y: 336, distance: 131.4
click at [975, 336] on div "Keyboard shortcuts Map Data Map data ©2025 Google Map data ©2025 Google 1 km Cl…" at bounding box center [966, 250] width 355 height 190
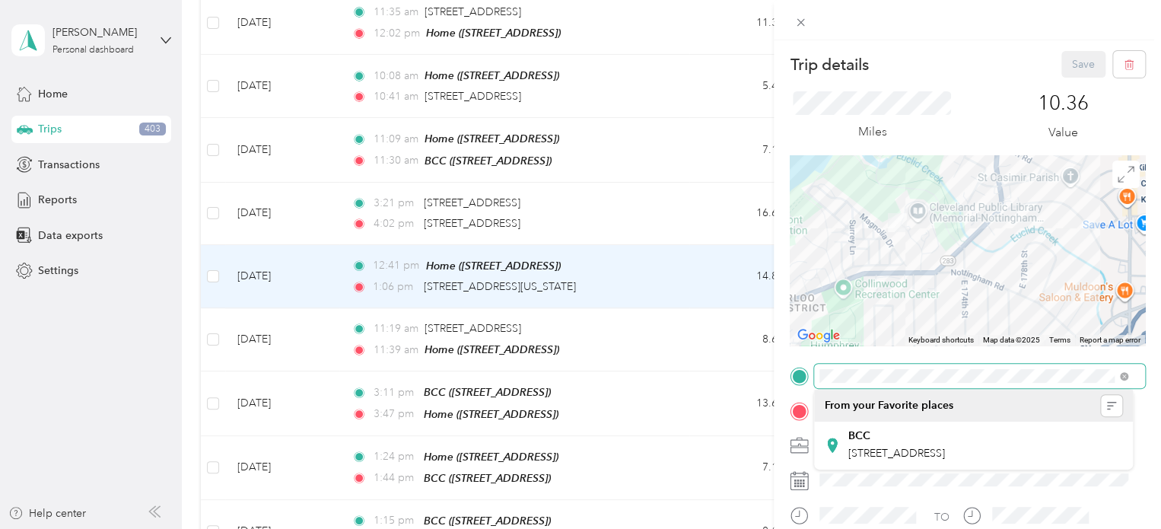
drag, startPoint x: 885, startPoint y: 200, endPoint x: 1065, endPoint y: 394, distance: 264.7
click at [1061, 528] on div "Trip details Save This trip cannot be edited because it is either under review,…" at bounding box center [576, 529] width 1153 height 0
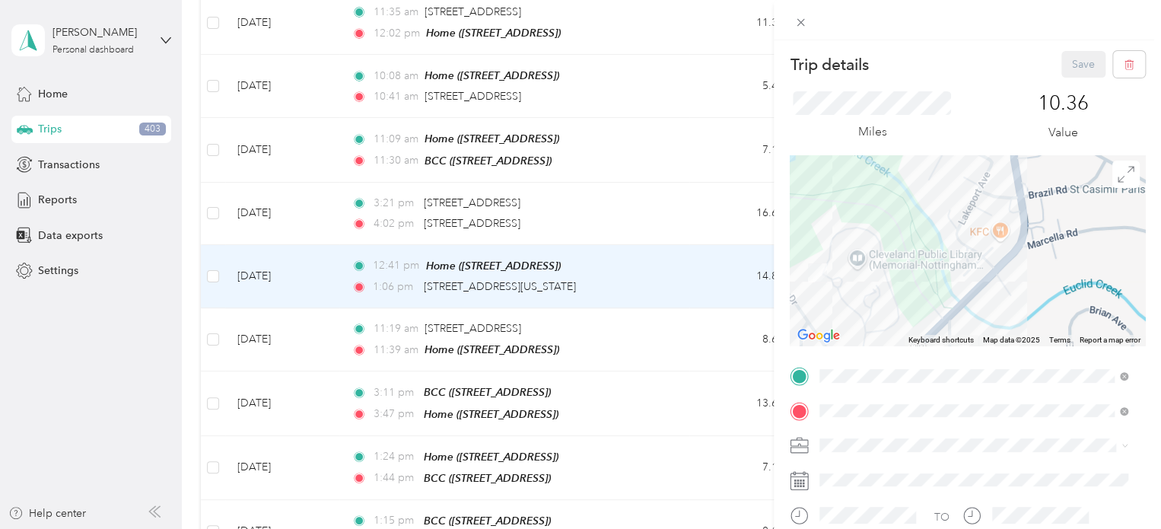
drag, startPoint x: 967, startPoint y: 215, endPoint x: 976, endPoint y: 349, distance: 134.2
click at [976, 349] on div "Trip details Save This trip cannot be edited because it is either under review,…" at bounding box center [966, 391] width 355 height 680
click at [406, 284] on div "Trip details Save This trip cannot be edited because it is either under review,…" at bounding box center [580, 264] width 1161 height 529
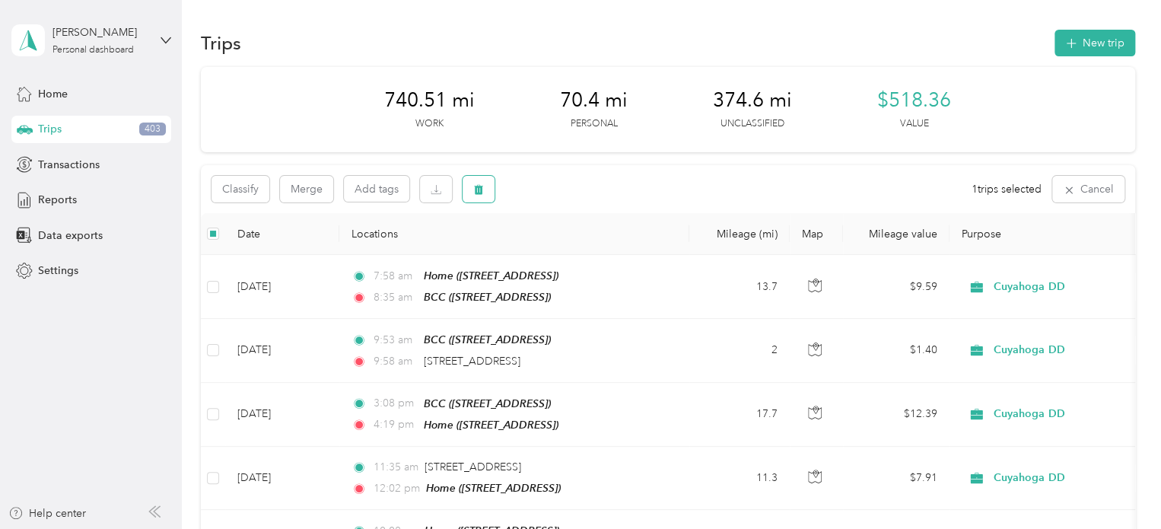
click at [479, 184] on icon "button" at bounding box center [478, 189] width 11 height 11
click at [592, 252] on button "Yes" at bounding box center [591, 252] width 30 height 24
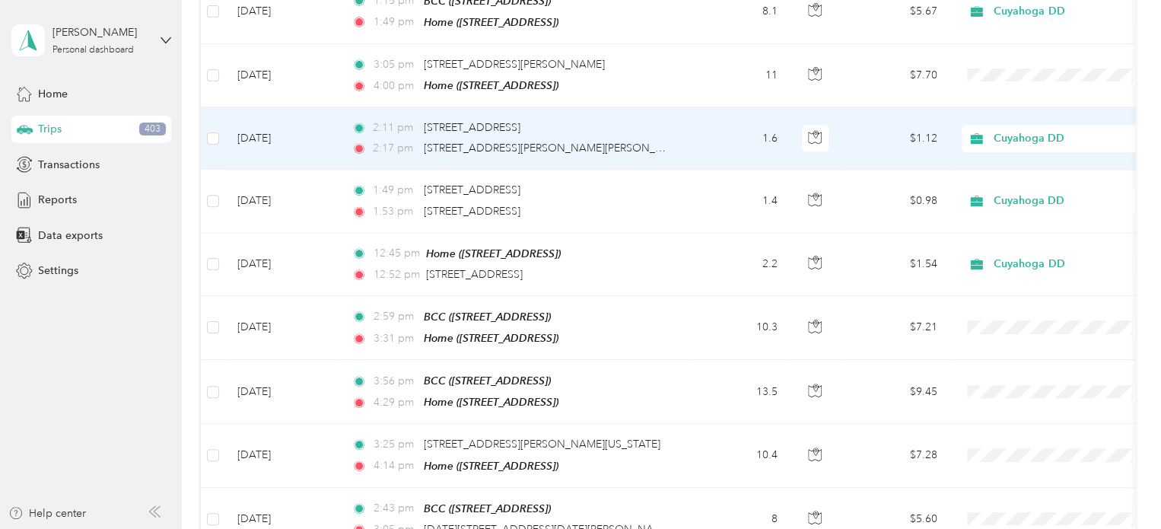
scroll to position [837, 0]
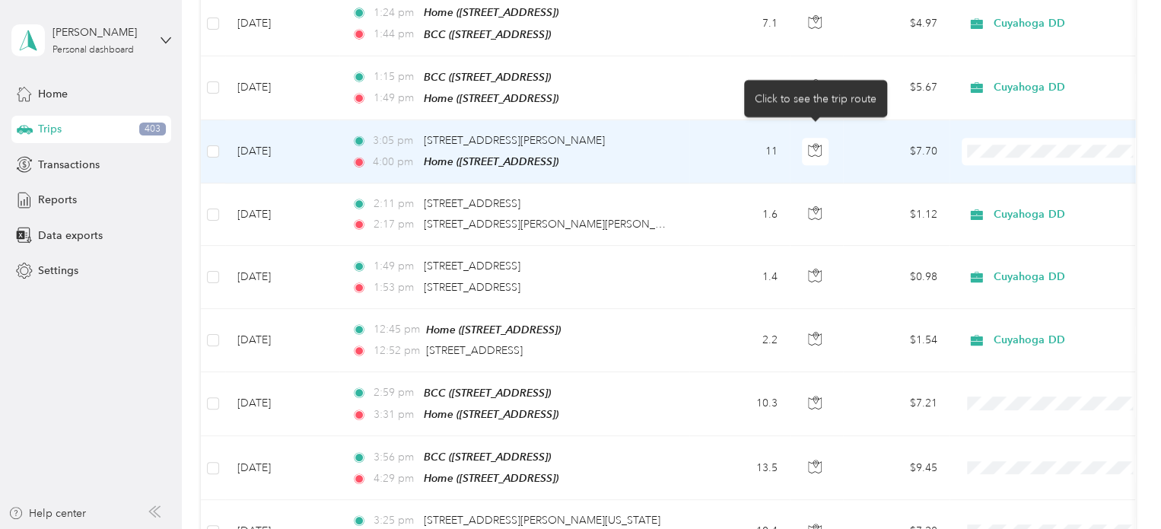
click at [815, 134] on body "[PERSON_NAME] Personal dashboard Home Trips 403 Transactions Reports Data expor…" at bounding box center [576, 264] width 1153 height 529
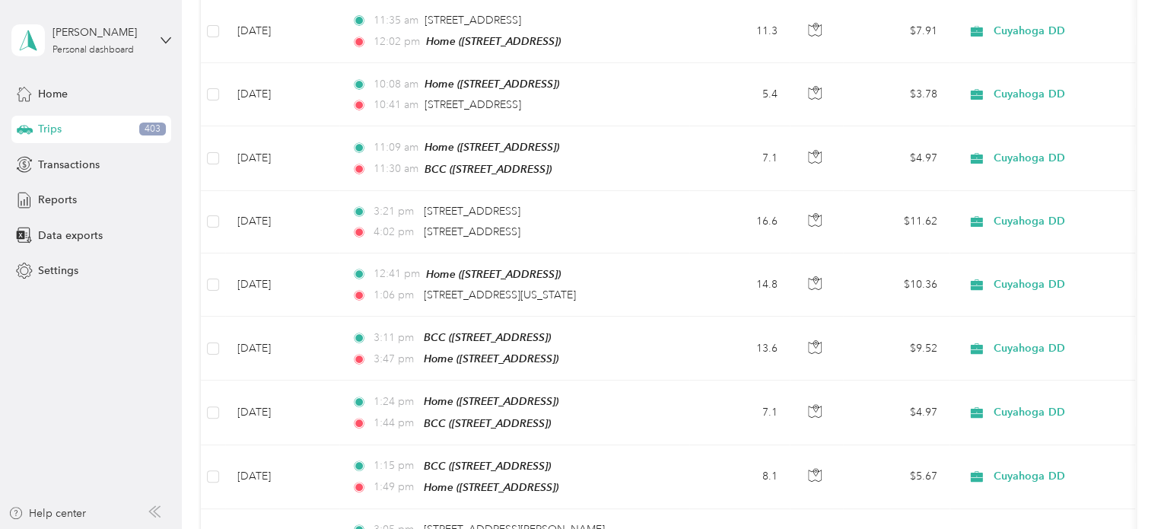
scroll to position [304, 0]
